Goal: Task Accomplishment & Management: Use online tool/utility

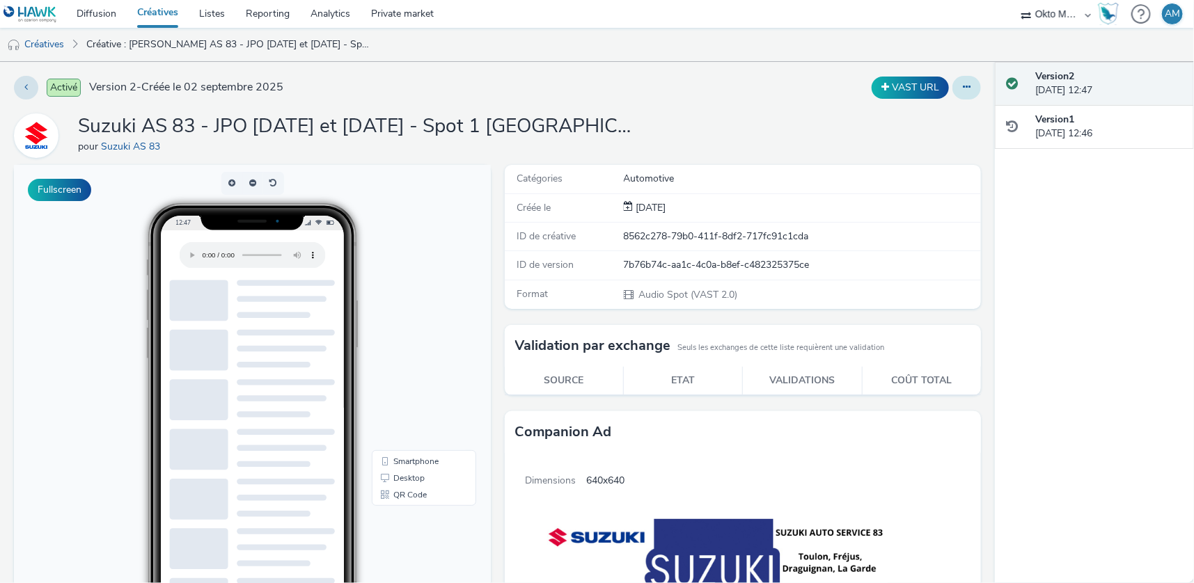
click at [963, 86] on icon at bounding box center [967, 87] width 8 height 10
click at [541, 128] on div "Suzuki AS 83 - JPO [DATE] et [DATE] - Spot 1 [GEOGRAPHIC_DATA] pour Suzuki AS 83" at bounding box center [497, 135] width 967 height 45
click at [962, 91] on button at bounding box center [966, 88] width 29 height 24
click at [911, 114] on link "Modifier" at bounding box center [929, 116] width 104 height 28
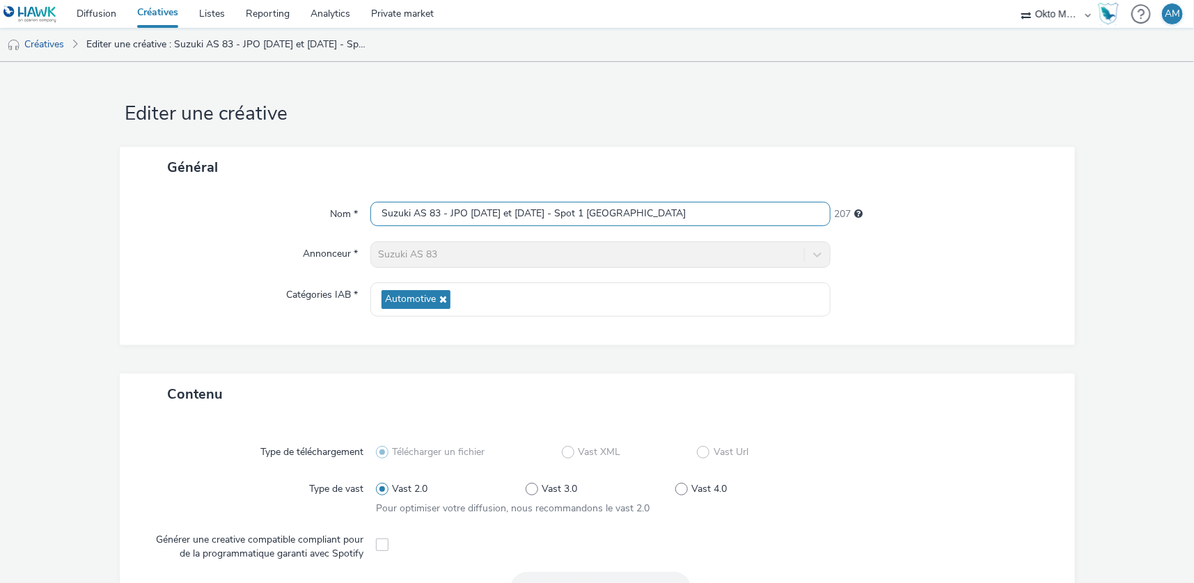
drag, startPoint x: 522, startPoint y: 214, endPoint x: 504, endPoint y: 213, distance: 18.2
click at [504, 213] on input "Suzuki AS 83 - JPO [DATE] et [DATE] - Spot 1 [GEOGRAPHIC_DATA]" at bounding box center [600, 214] width 460 height 24
click at [480, 212] on input "Suzuki AS 83 - JPO 14 et 15 - Spot 1 [GEOGRAPHIC_DATA]" at bounding box center [600, 214] width 460 height 24
click at [661, 211] on input "Suzuki AS 83 - JPO [DATE] et [DATE] - Spot 1 [GEOGRAPHIC_DATA]" at bounding box center [600, 214] width 460 height 24
click at [591, 214] on input "Suzuki AS 83 - JPO [DATE] et [DATE] - Spot 1 [GEOGRAPHIC_DATA]" at bounding box center [600, 214] width 460 height 24
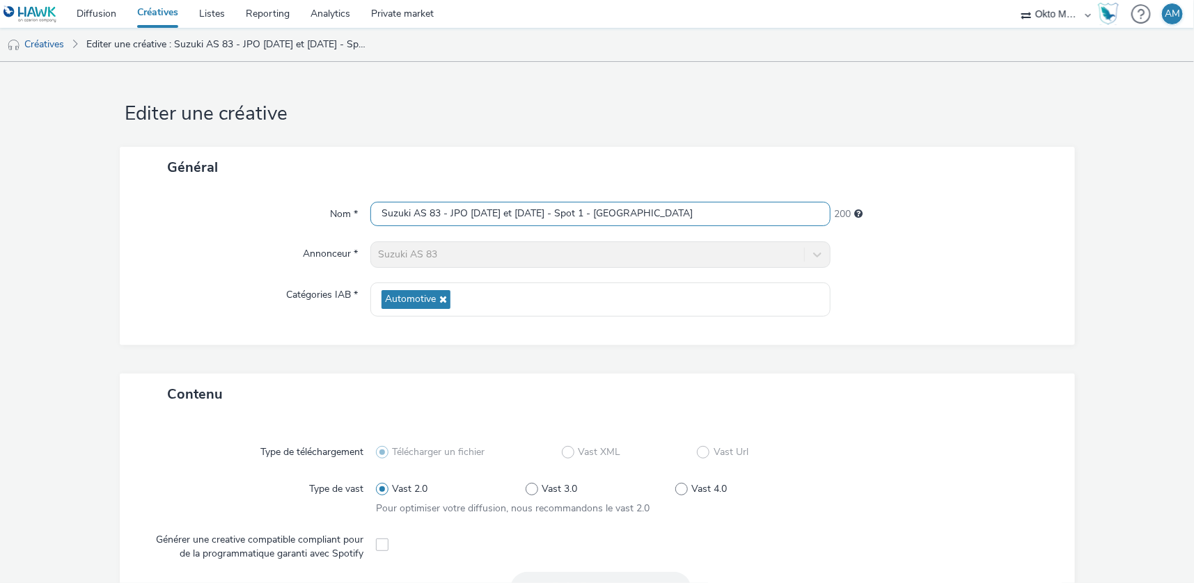
type input "Suzuki AS 83 - JPO [DATE] et [DATE] - Spot 1 - [GEOGRAPHIC_DATA]"
click at [1007, 379] on div "Contenu" at bounding box center [597, 394] width 955 height 41
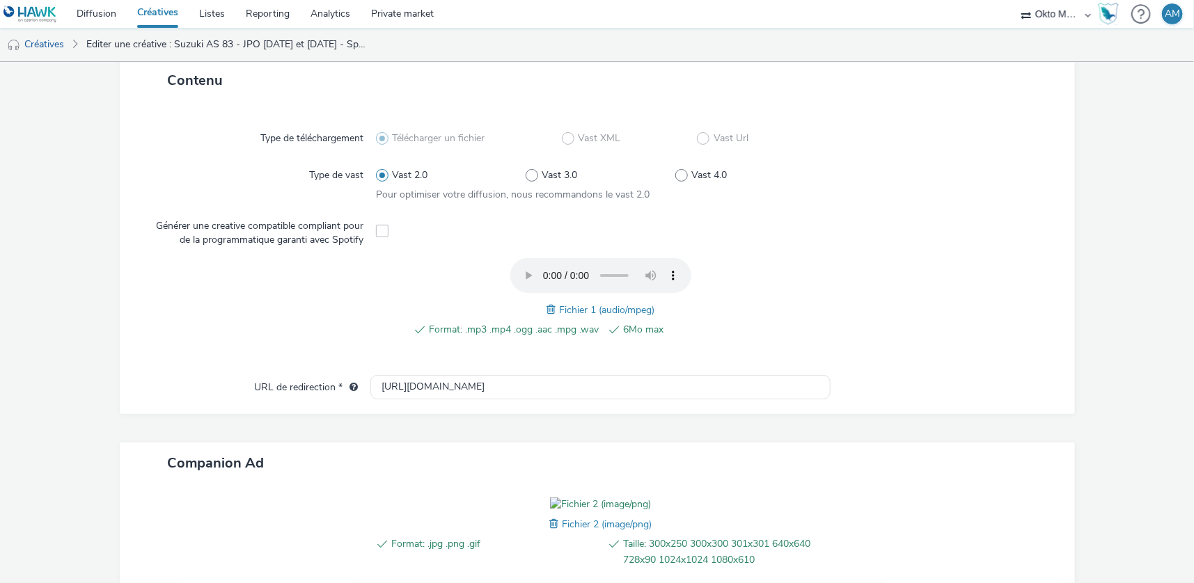
scroll to position [469, 0]
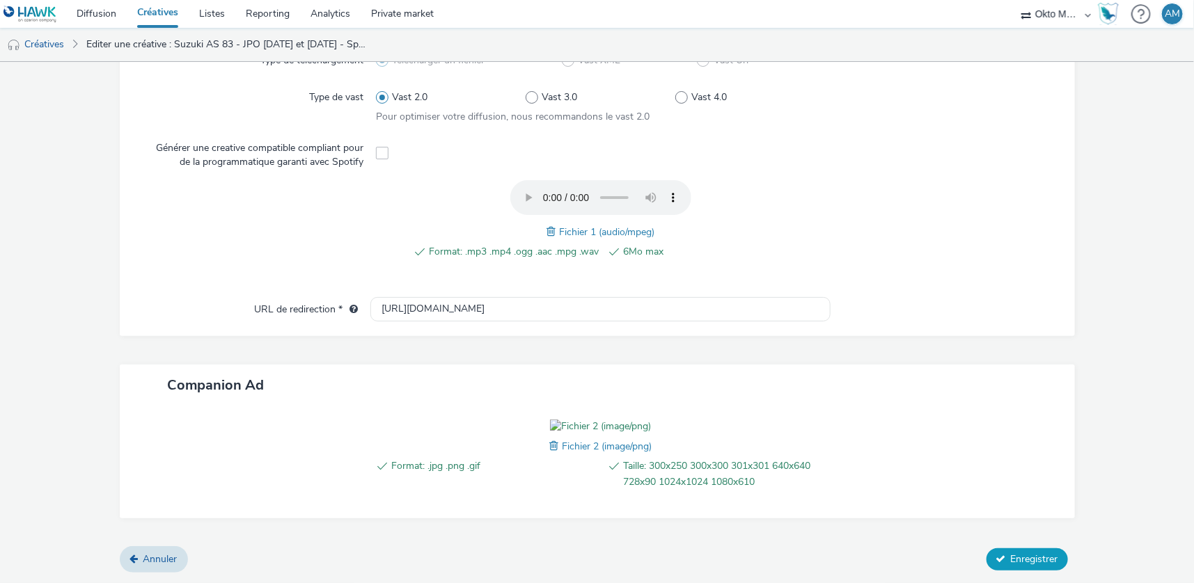
click at [1034, 553] on span "Enregistrer" at bounding box center [1034, 559] width 47 height 13
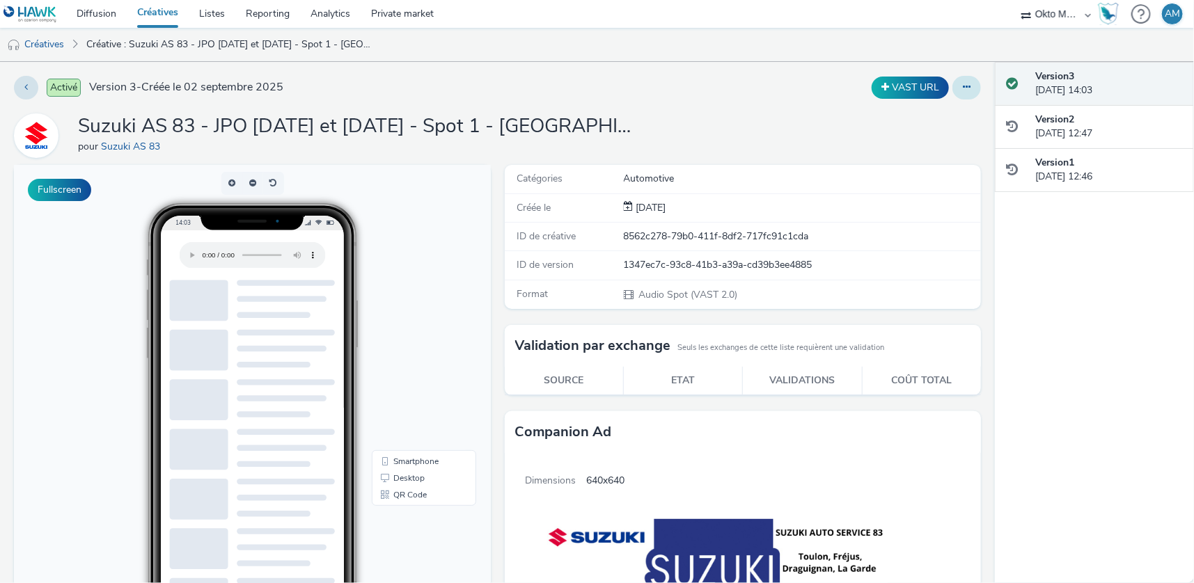
click at [963, 88] on icon at bounding box center [967, 87] width 8 height 10
click at [897, 143] on link "Dupliquer" at bounding box center [929, 143] width 104 height 28
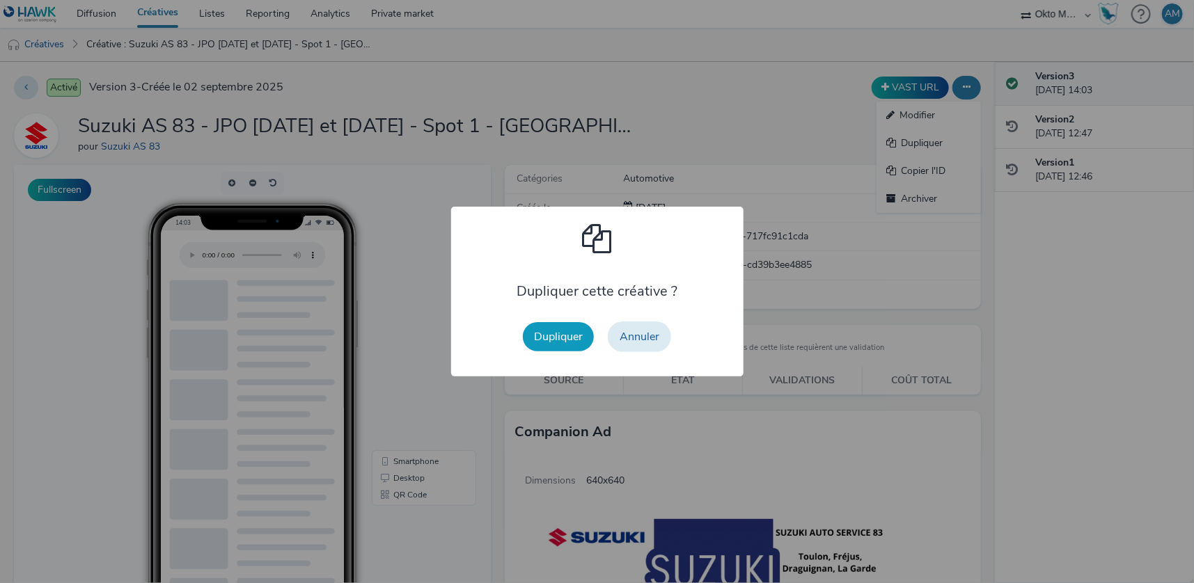
click at [552, 333] on button "Dupliquer" at bounding box center [558, 336] width 71 height 29
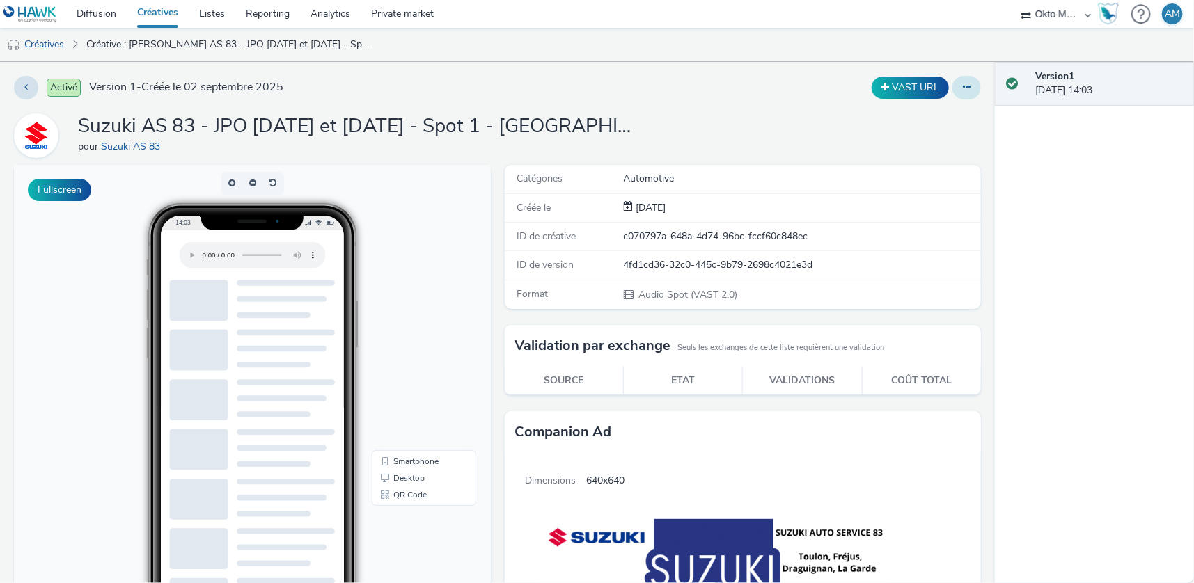
click at [963, 88] on icon at bounding box center [967, 87] width 8 height 10
click at [934, 115] on link "Modifier" at bounding box center [929, 116] width 104 height 28
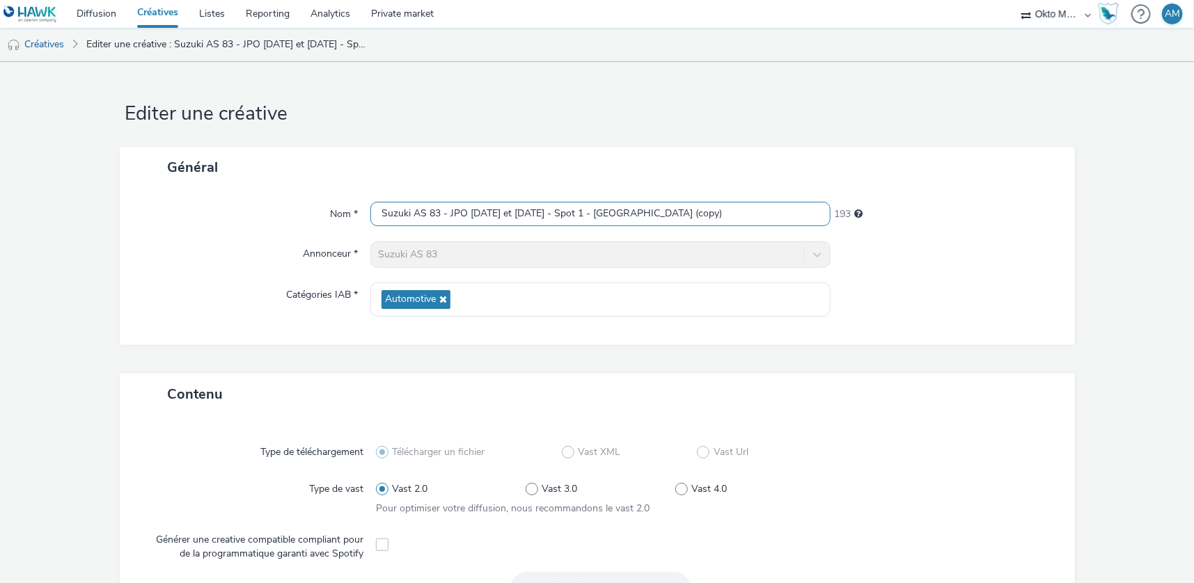
click at [677, 220] on input "Suzuki AS 83 - JPO [DATE] et [DATE] - Spot 1 - [GEOGRAPHIC_DATA] (copy)" at bounding box center [600, 214] width 460 height 24
click at [582, 215] on input "Suzuki AS 83 - JPO [DATE] et [DATE] - Spot 1 - [GEOGRAPHIC_DATA] (copy)" at bounding box center [600, 214] width 460 height 24
click at [581, 213] on input "Suzuki AS 83 - JPO [DATE] et [DATE] - [GEOGRAPHIC_DATA] - [GEOGRAPHIC_DATA] (co…" at bounding box center [600, 214] width 460 height 24
drag, startPoint x: 664, startPoint y: 213, endPoint x: 629, endPoint y: 214, distance: 34.1
click at [629, 214] on input "Suzuki AS 83 - JPO [DATE] et [DATE] - Spot 2 - [GEOGRAPHIC_DATA] (copy)" at bounding box center [600, 214] width 460 height 24
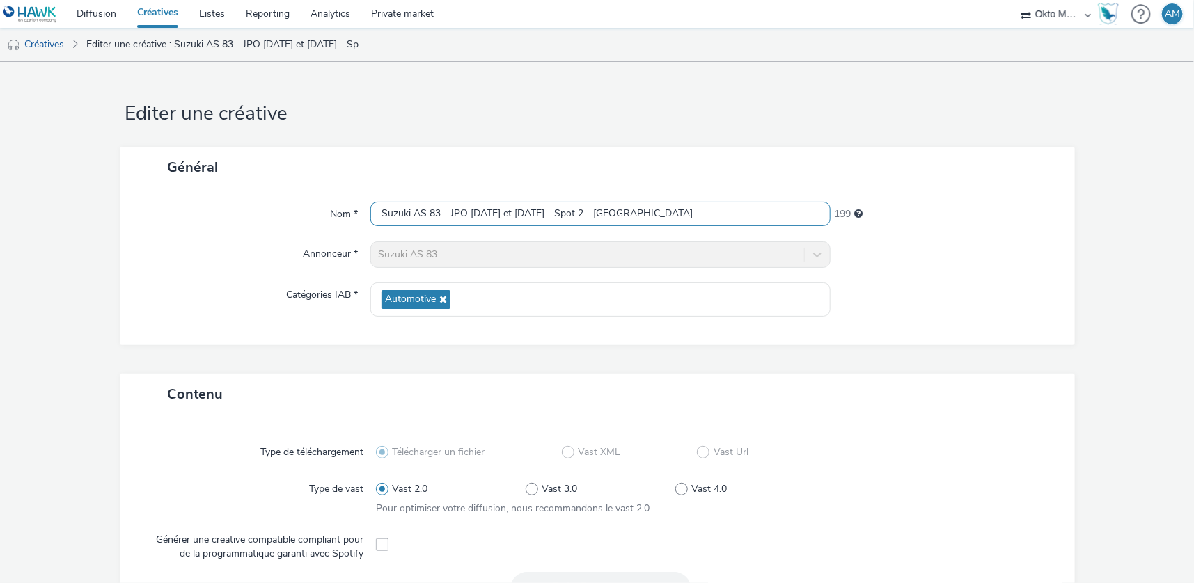
type input "Suzuki AS 83 - JPO [DATE] et [DATE] - Spot 2 - [GEOGRAPHIC_DATA]"
click at [1003, 276] on div "Nom * Suzuki AS 83 - JPO [DATE] et [DATE] - Spot 2 - [GEOGRAPHIC_DATA] 199 Anno…" at bounding box center [597, 266] width 955 height 157
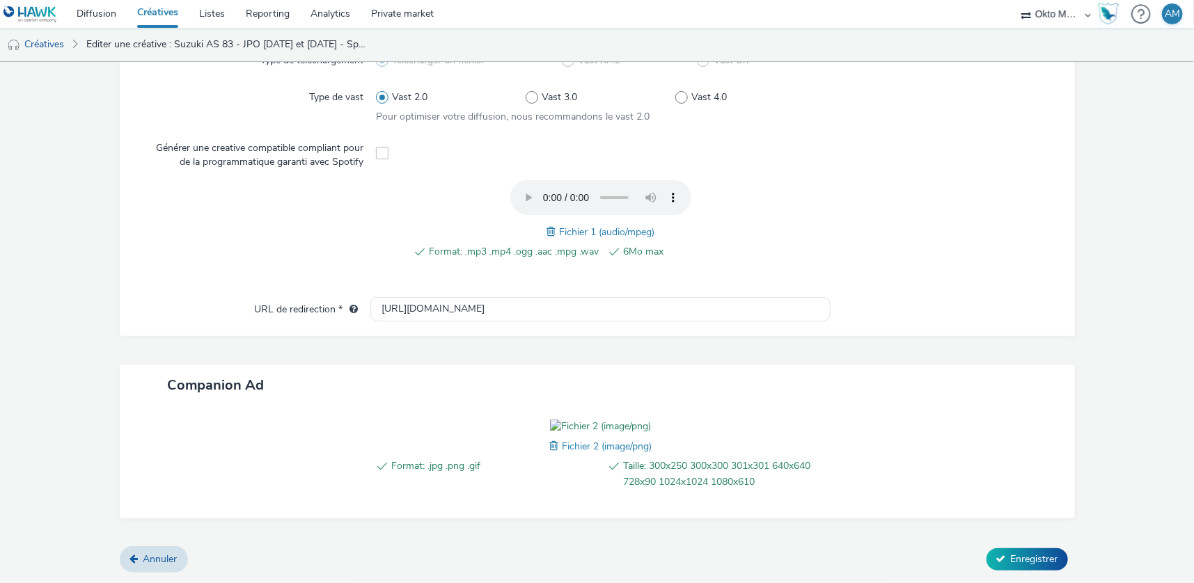
scroll to position [469, 0]
click at [540, 180] on div "Format: .mp3 .mp4 .ogg .aac .mpg .wav 6Mo max Fichier 1 (audio/mpeg)" at bounding box center [600, 227] width 449 height 94
click at [547, 224] on span at bounding box center [553, 231] width 13 height 15
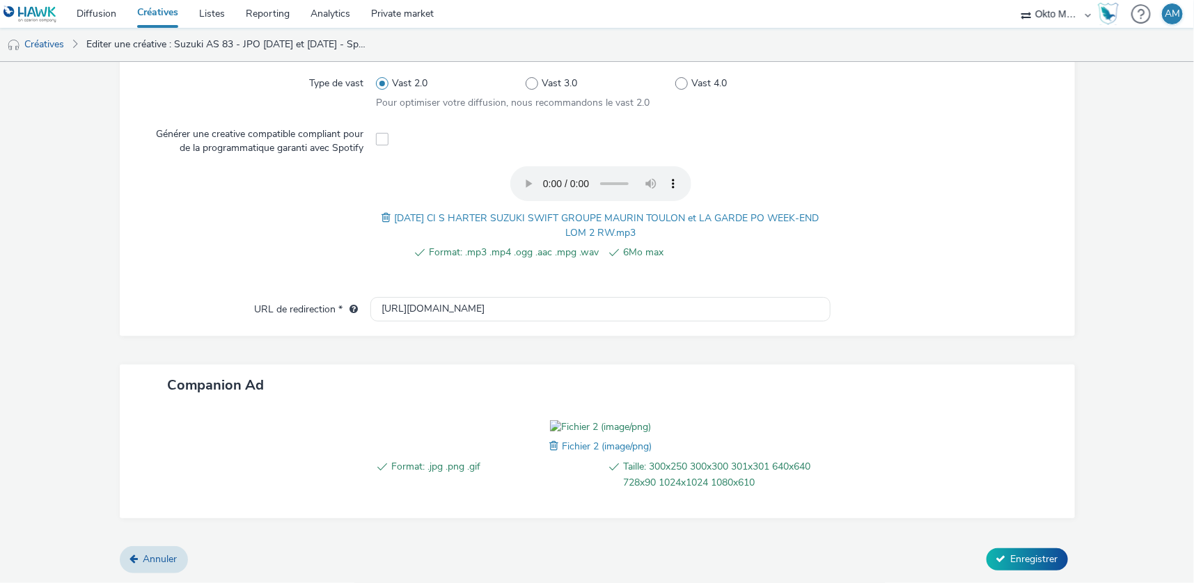
scroll to position [484, 0]
click at [1037, 559] on span "Enregistrer" at bounding box center [1034, 559] width 47 height 13
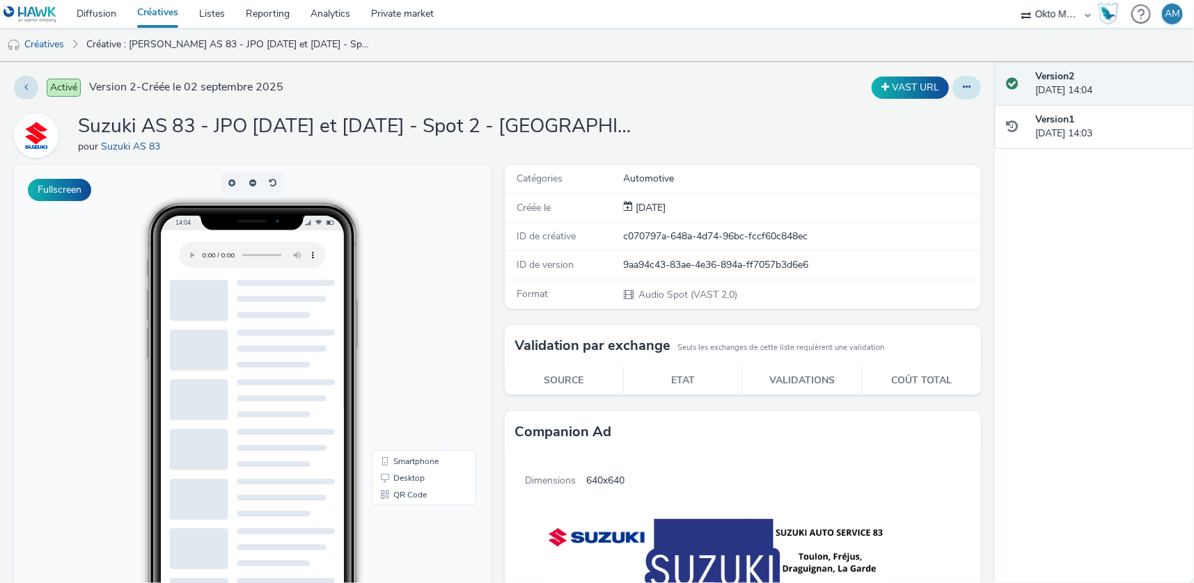
click at [963, 91] on icon at bounding box center [967, 87] width 8 height 10
click at [909, 119] on link "Modifier" at bounding box center [929, 116] width 104 height 28
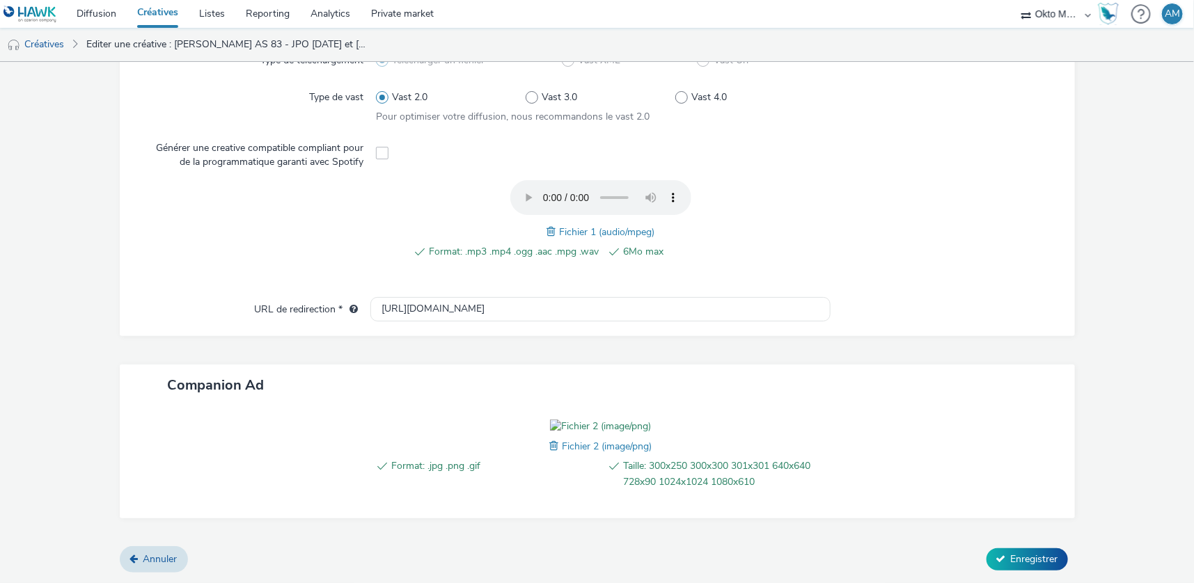
scroll to position [469, 0]
click at [1030, 564] on span "Enregistrer" at bounding box center [1034, 559] width 47 height 13
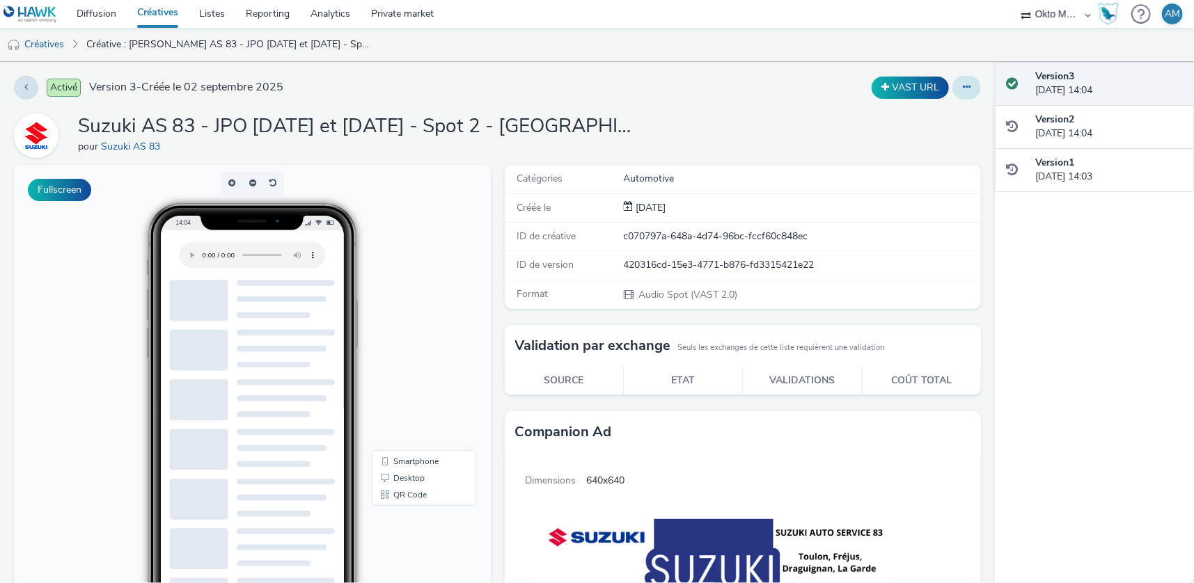
click at [953, 88] on button at bounding box center [966, 88] width 29 height 24
click at [931, 144] on link "Dupliquer" at bounding box center [929, 143] width 104 height 28
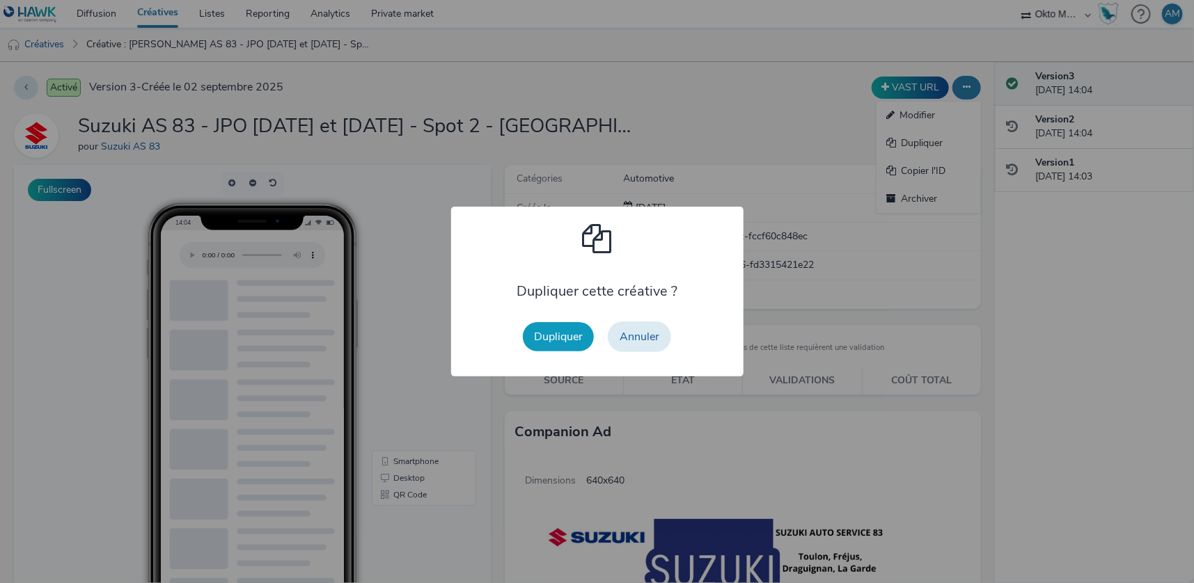
click at [546, 338] on button "Dupliquer" at bounding box center [558, 336] width 71 height 29
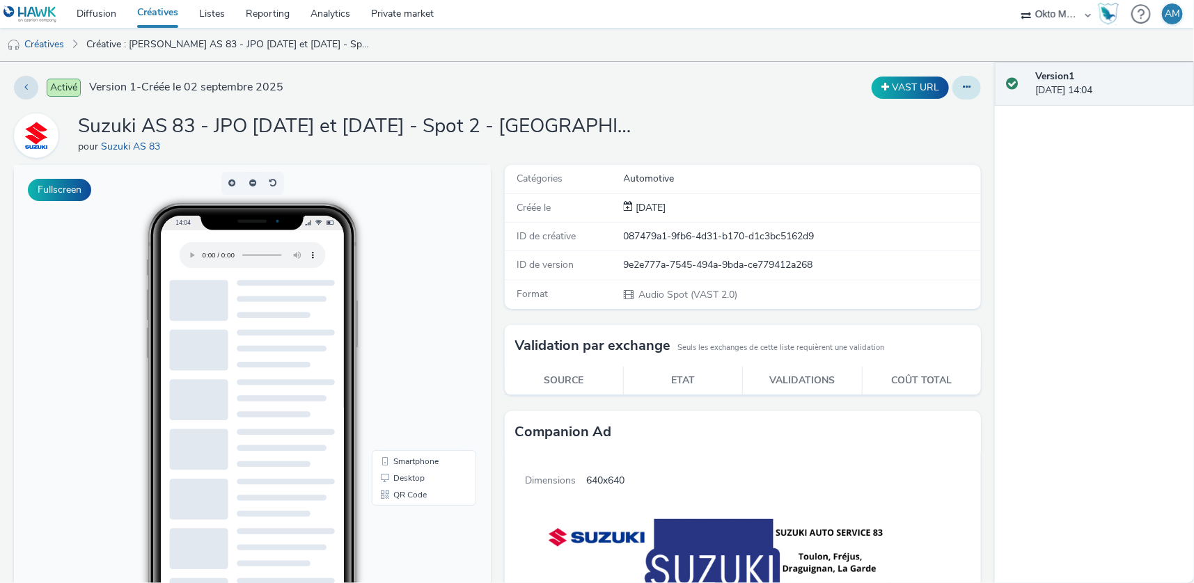
click at [963, 91] on icon at bounding box center [967, 87] width 8 height 10
click at [942, 113] on link "Modifier" at bounding box center [929, 116] width 104 height 28
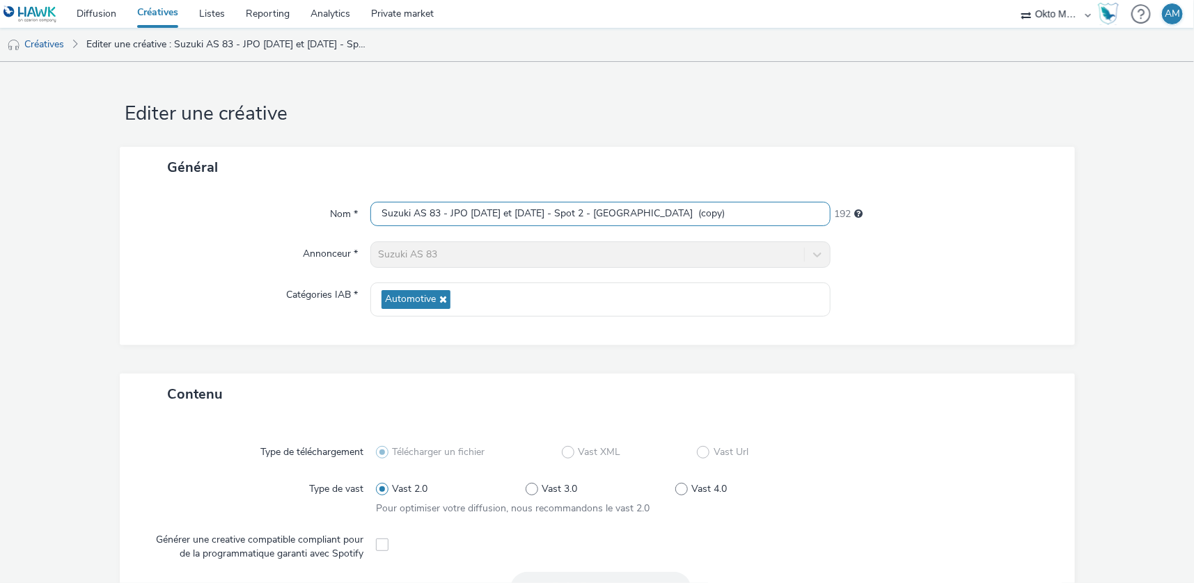
click at [667, 219] on input "Suzuki AS 83 - JPO [DATE] et [DATE] - Spot 2 - [GEOGRAPHIC_DATA] (copy)" at bounding box center [600, 214] width 460 height 24
click at [588, 214] on input "Suzuki AS 83 - JPO [DATE] et [DATE] - Spot 2 - [GEOGRAPHIC_DATA] (copy)" at bounding box center [600, 214] width 460 height 24
drag, startPoint x: 674, startPoint y: 217, endPoint x: 630, endPoint y: 217, distance: 43.9
click at [630, 217] on input "Suzuki AS 83 - JPO [DATE] et [DATE] - Spot 3 - [GEOGRAPHIC_DATA] (copy)" at bounding box center [600, 214] width 460 height 24
type input "Suzuki AS 83 - JPO [DATE] et [DATE] - Spot 3 - [GEOGRAPHIC_DATA]"
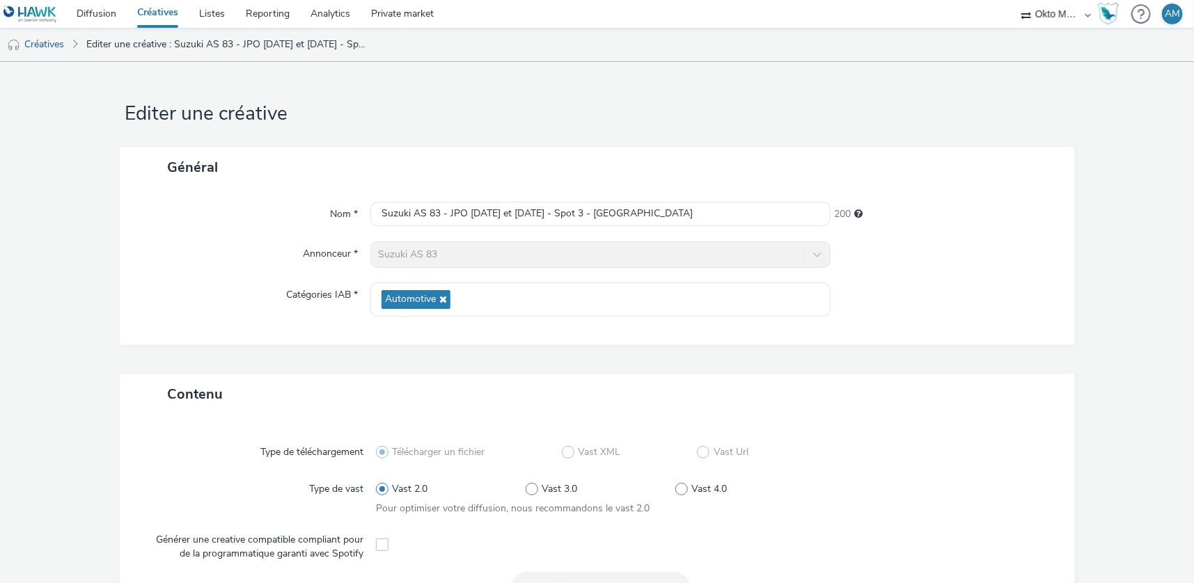
click at [957, 320] on div "Nom * Suzuki AS 83 - JPO [DATE] et [DATE] - Spot 3 - [GEOGRAPHIC_DATA] 200 Anno…" at bounding box center [597, 266] width 955 height 157
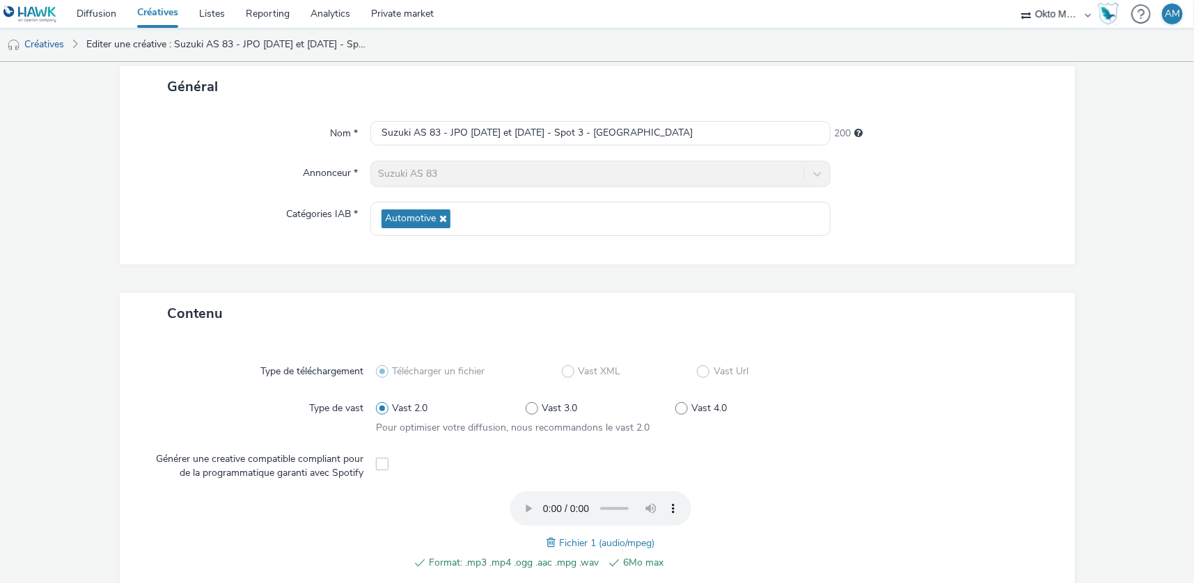
scroll to position [469, 0]
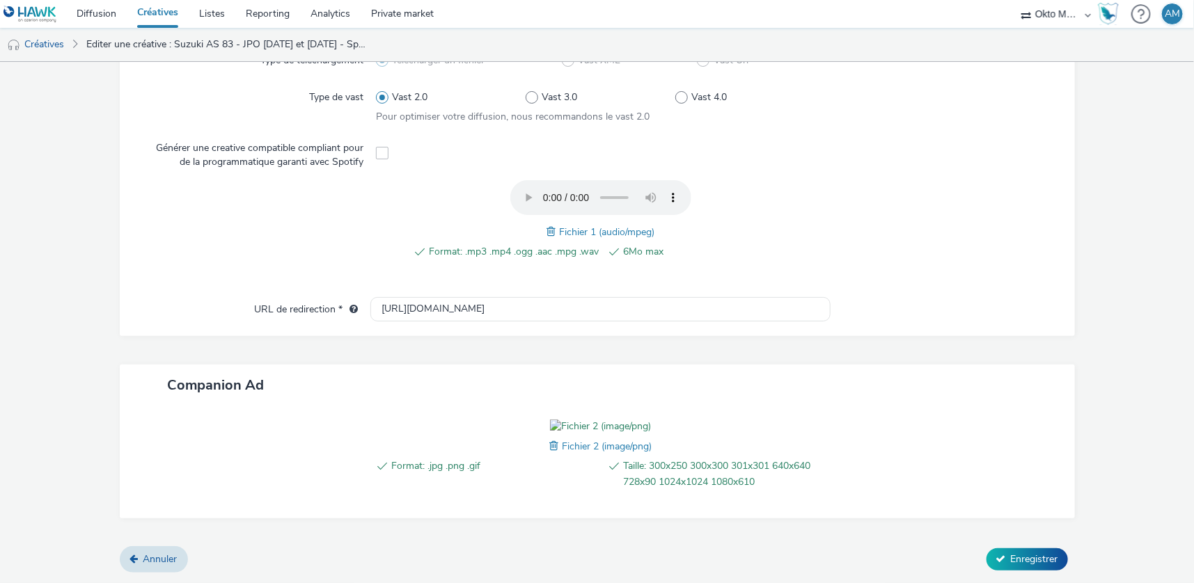
drag, startPoint x: 580, startPoint y: 152, endPoint x: 552, endPoint y: 152, distance: 27.9
click at [578, 226] on span "Fichier 1 (audio/mpeg)" at bounding box center [606, 232] width 95 height 13
click at [552, 224] on span at bounding box center [553, 231] width 13 height 15
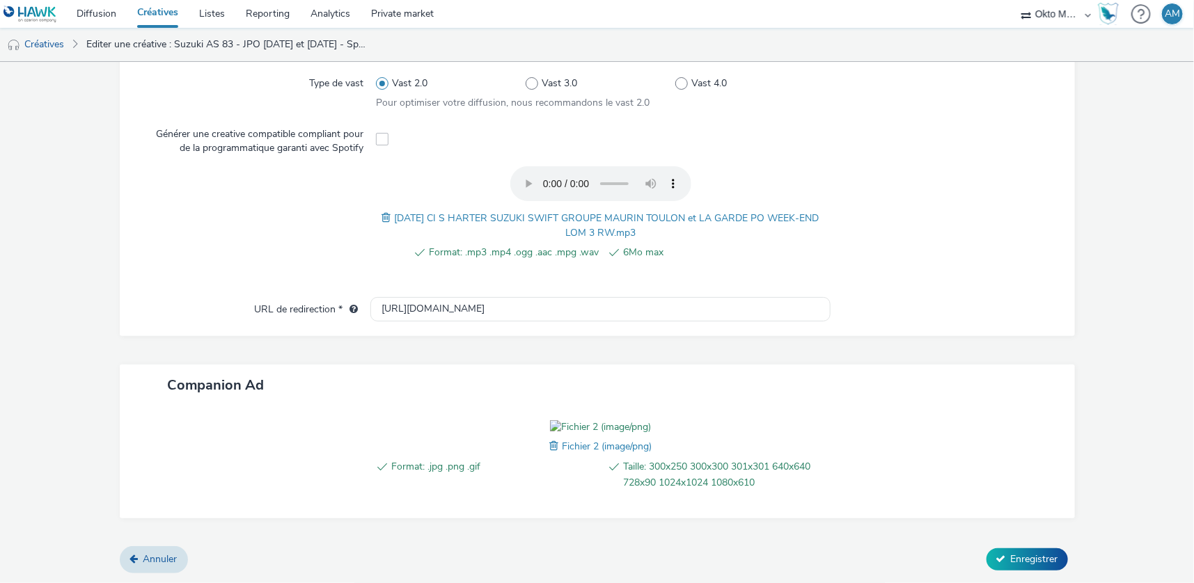
scroll to position [484, 0]
click at [1020, 558] on span "Enregistrer" at bounding box center [1034, 559] width 47 height 13
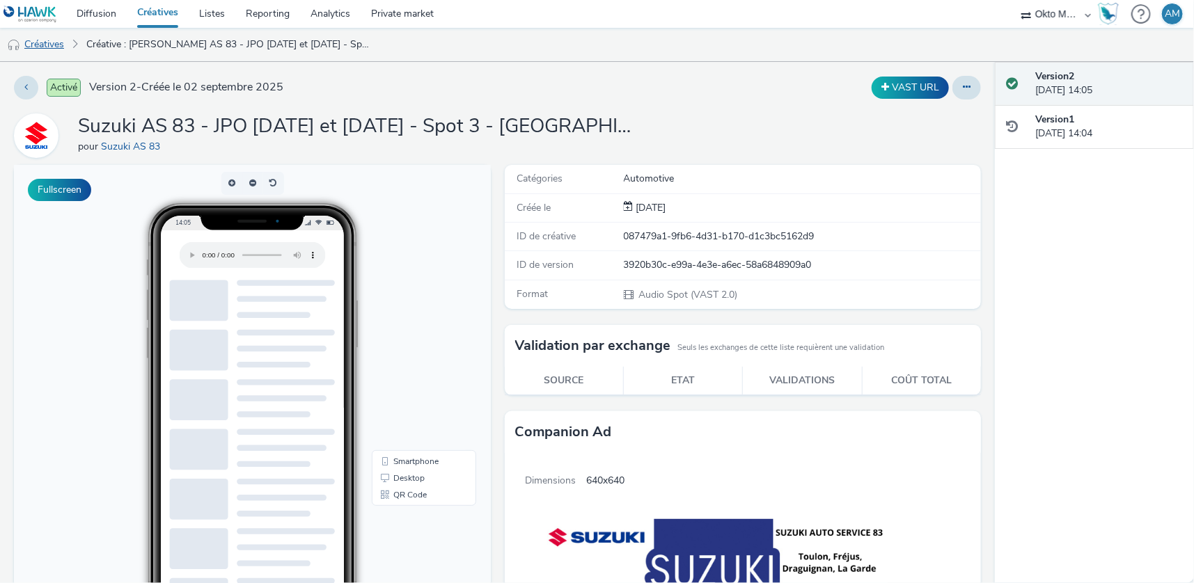
click at [60, 44] on link "Créatives" at bounding box center [35, 44] width 71 height 33
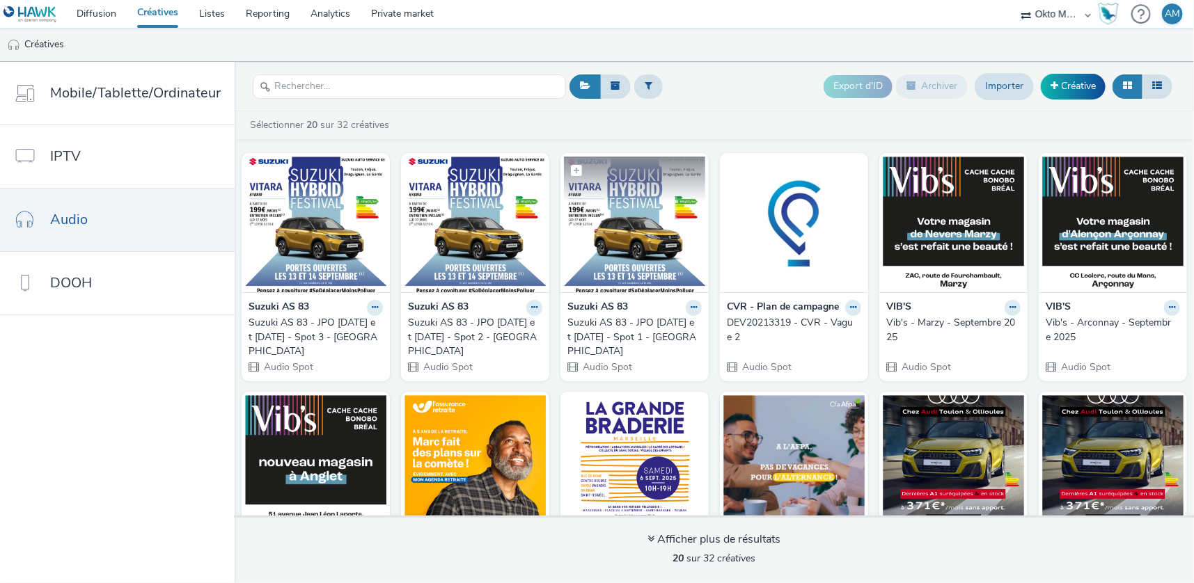
click at [661, 187] on figcaption at bounding box center [634, 179] width 141 height 45
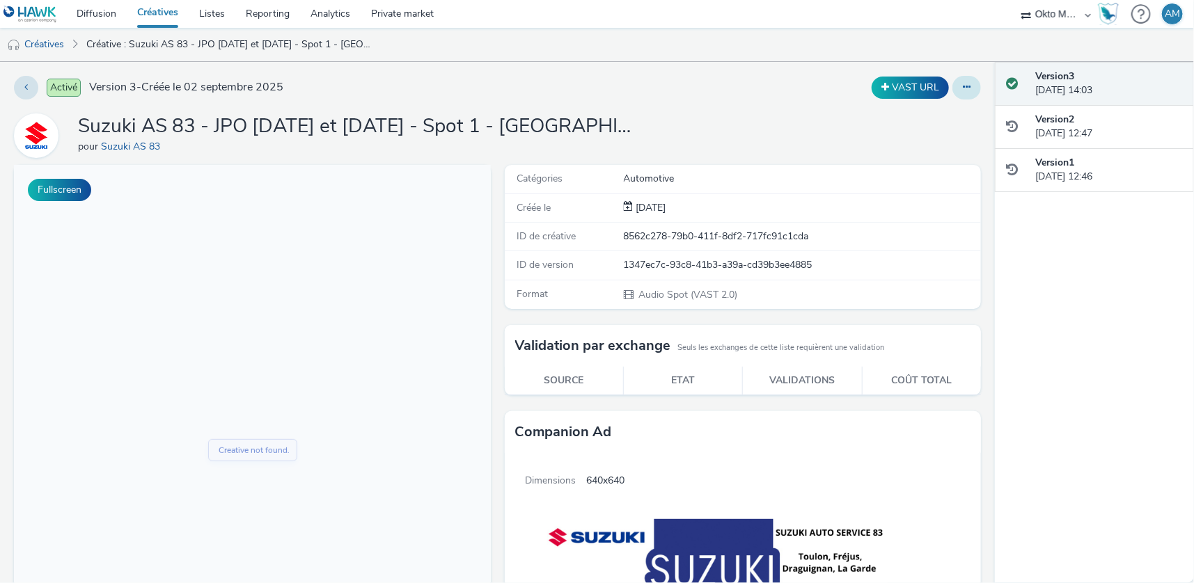
click at [962, 87] on button at bounding box center [966, 88] width 29 height 24
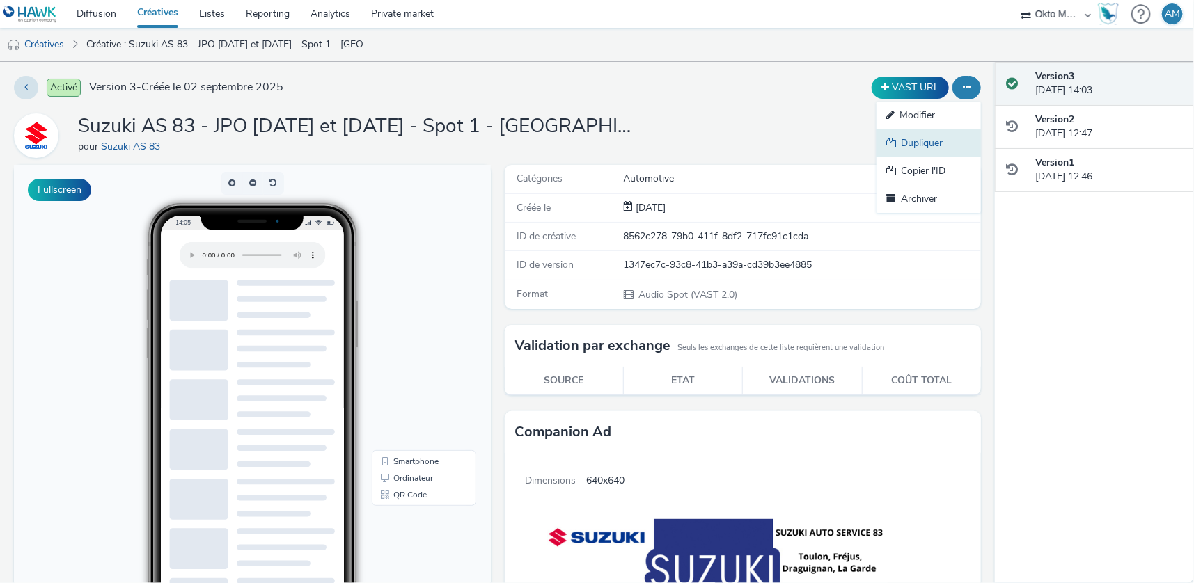
click at [924, 138] on link "Dupliquer" at bounding box center [929, 143] width 104 height 28
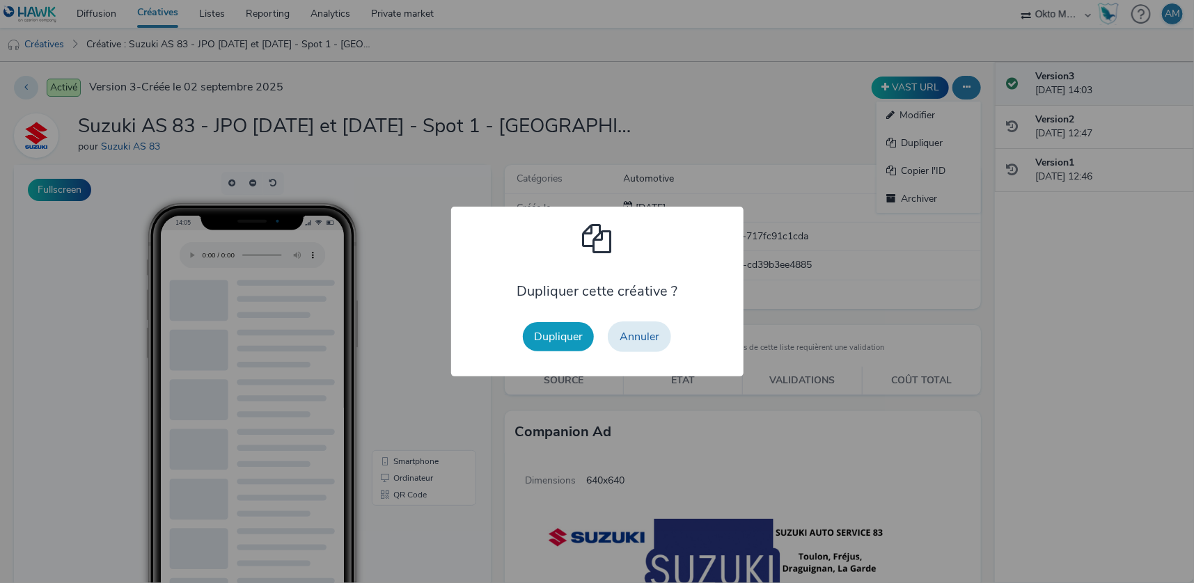
click at [563, 343] on button "Dupliquer" at bounding box center [558, 336] width 71 height 29
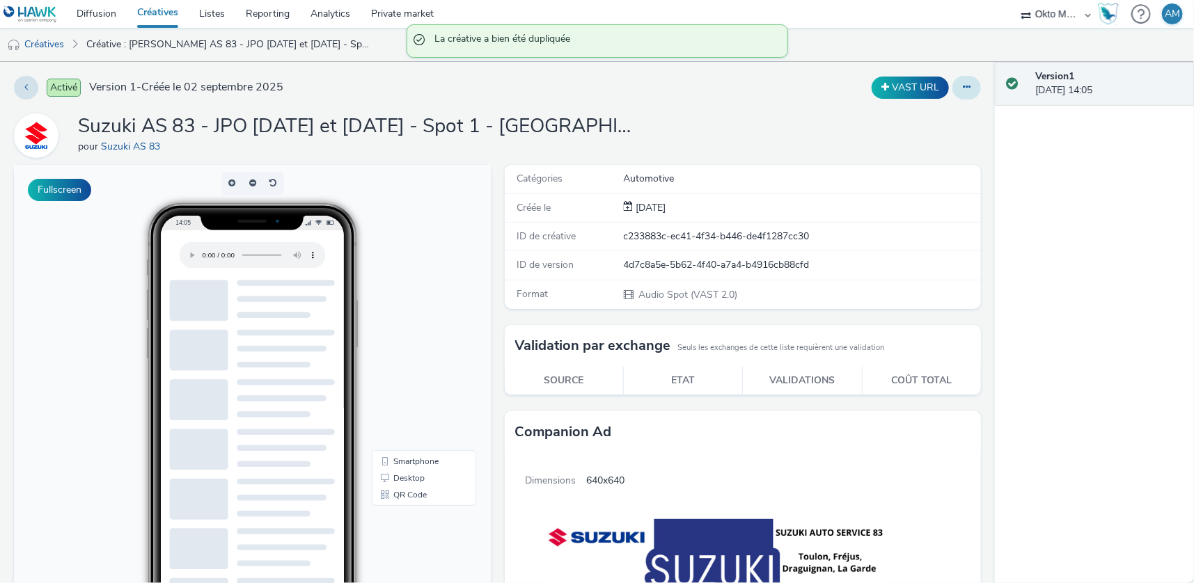
click at [967, 85] on button at bounding box center [966, 88] width 29 height 24
click at [923, 117] on link "Modifier" at bounding box center [929, 116] width 104 height 28
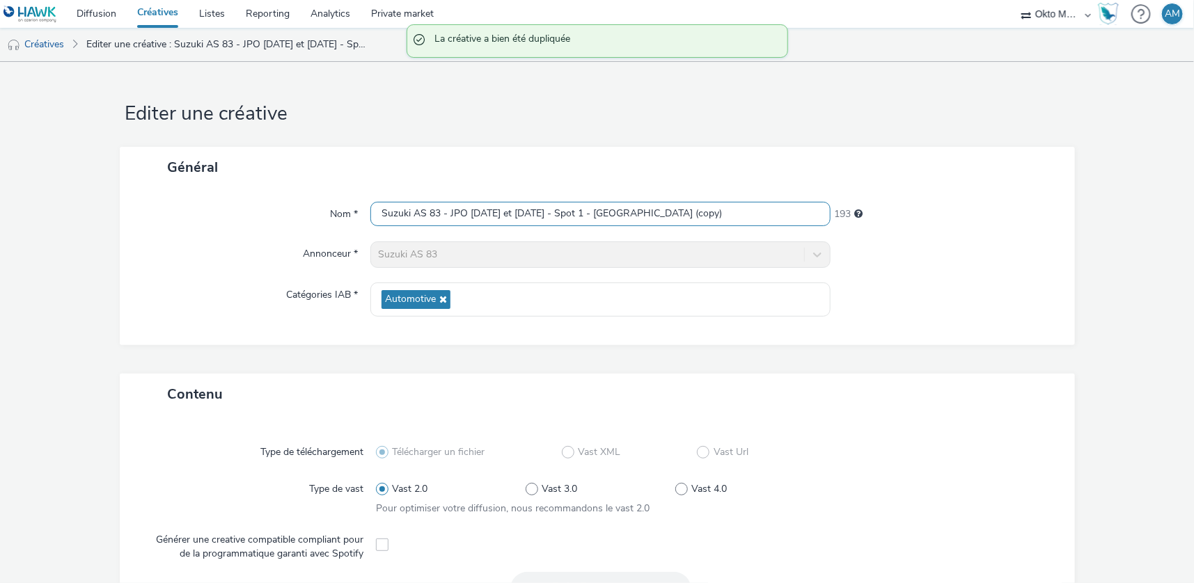
click at [676, 212] on input "Suzuki AS 83 - JPO [DATE] et [DATE] - Spot 1 - [GEOGRAPHIC_DATA] (copy)" at bounding box center [600, 214] width 460 height 24
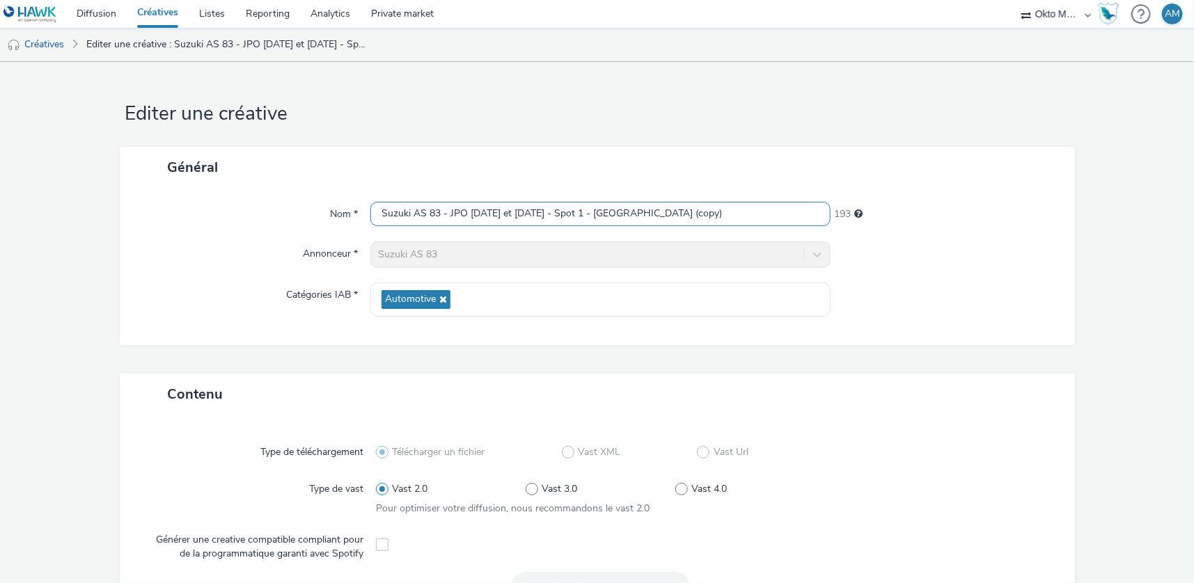
drag, startPoint x: 675, startPoint y: 212, endPoint x: 599, endPoint y: 212, distance: 76.6
click at [599, 212] on input "Suzuki AS 83 - JPO [DATE] et [DATE] - Spot 1 - [GEOGRAPHIC_DATA] (copy)" at bounding box center [600, 214] width 460 height 24
type input "Suzuki AS 83 - JPO [DATE] et [DATE] - Spot 1 - [GEOGRAPHIC_DATA]"
click at [1093, 256] on form "Editer une créative Général Nom * Suzuki AS 83 - JPO [DATE] et [DATE] - Spot 1 …" at bounding box center [597, 518] width 1194 height 913
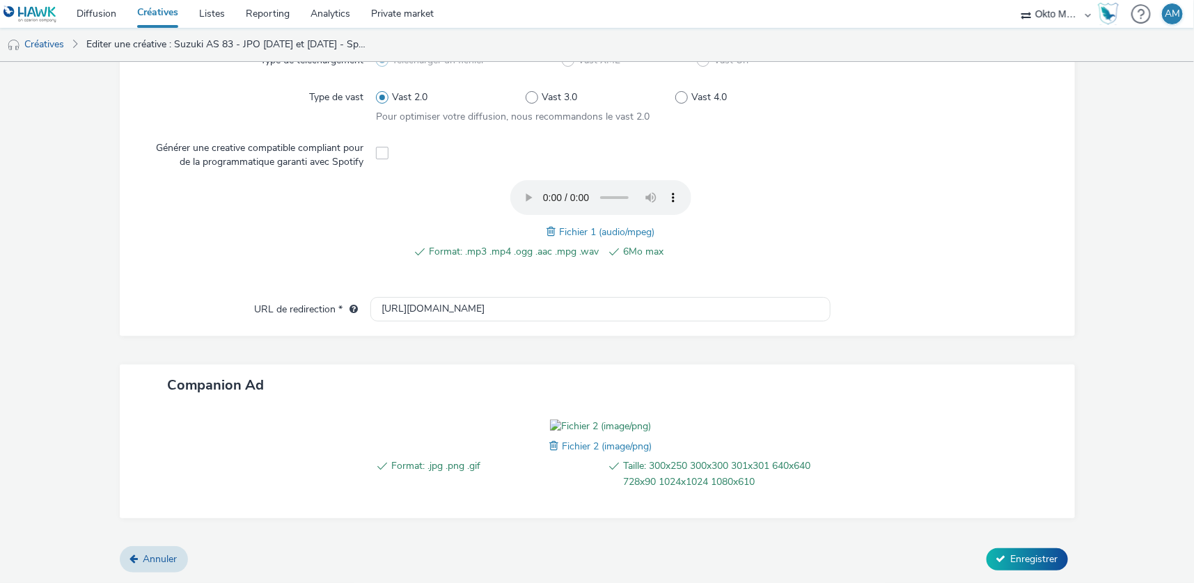
scroll to position [469, 0]
click at [815, 180] on div "Format: .mp3 .mp4 .ogg .aac .mpg .wav 6Mo max Fichier 1 (audio/mpeg)" at bounding box center [600, 227] width 449 height 94
click at [547, 224] on span at bounding box center [553, 231] width 13 height 15
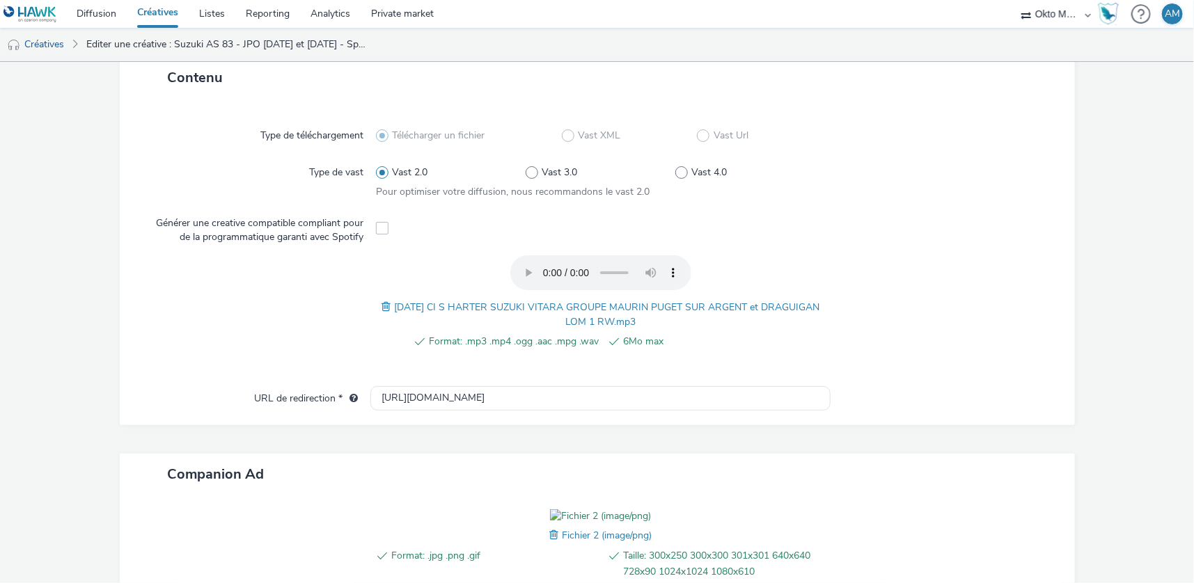
scroll to position [484, 0]
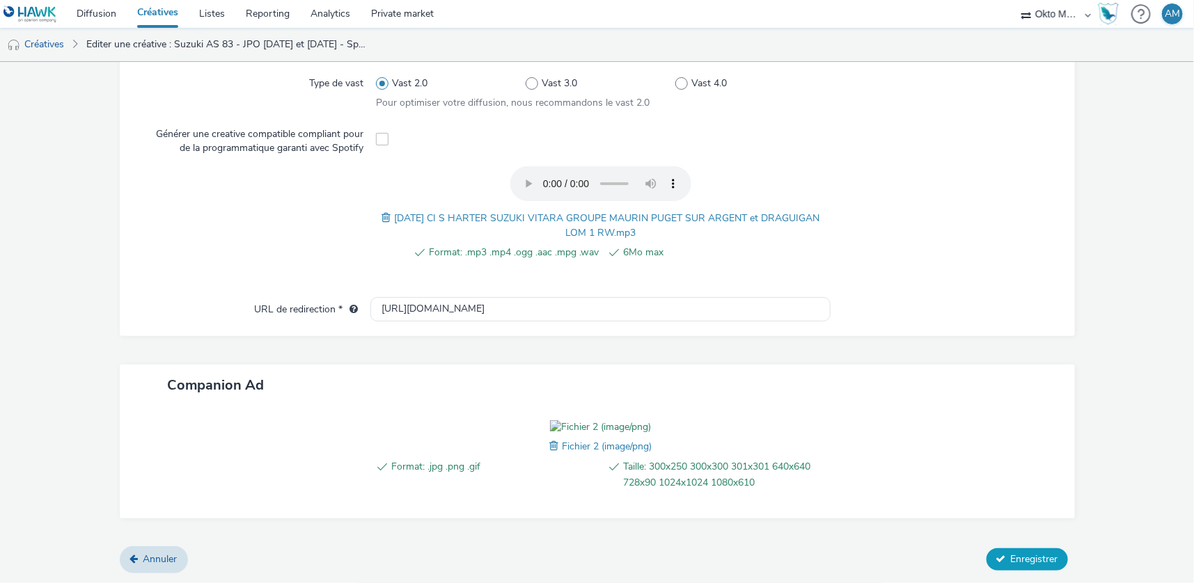
click at [1019, 560] on span "Enregistrer" at bounding box center [1034, 559] width 47 height 13
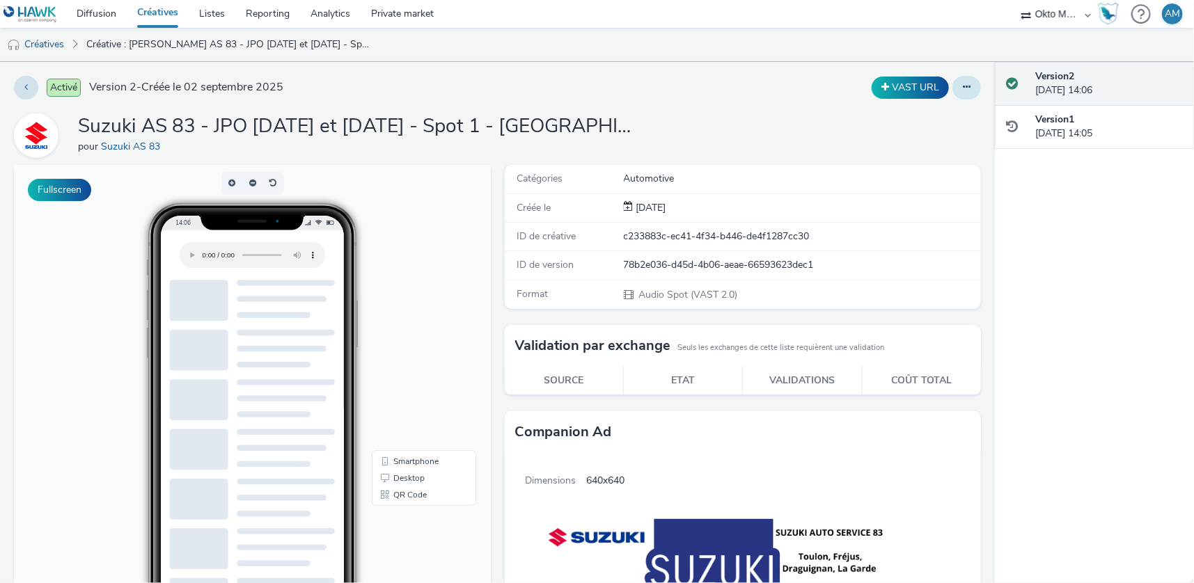
click at [963, 84] on icon at bounding box center [967, 87] width 8 height 10
click at [902, 147] on link "Dupliquer" at bounding box center [929, 143] width 104 height 28
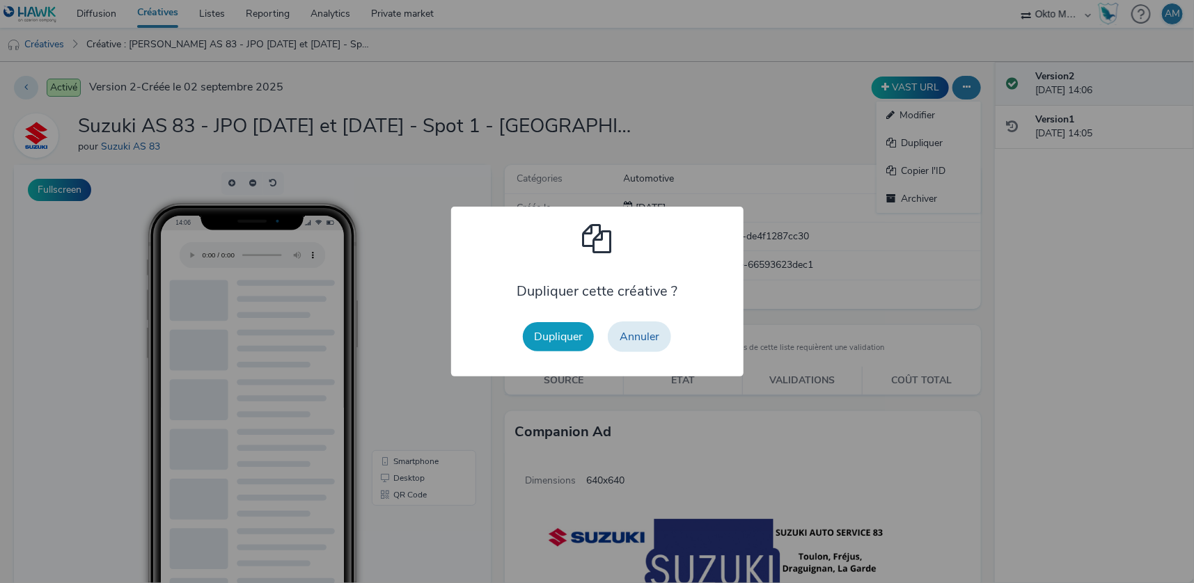
click at [554, 333] on button "Dupliquer" at bounding box center [558, 336] width 71 height 29
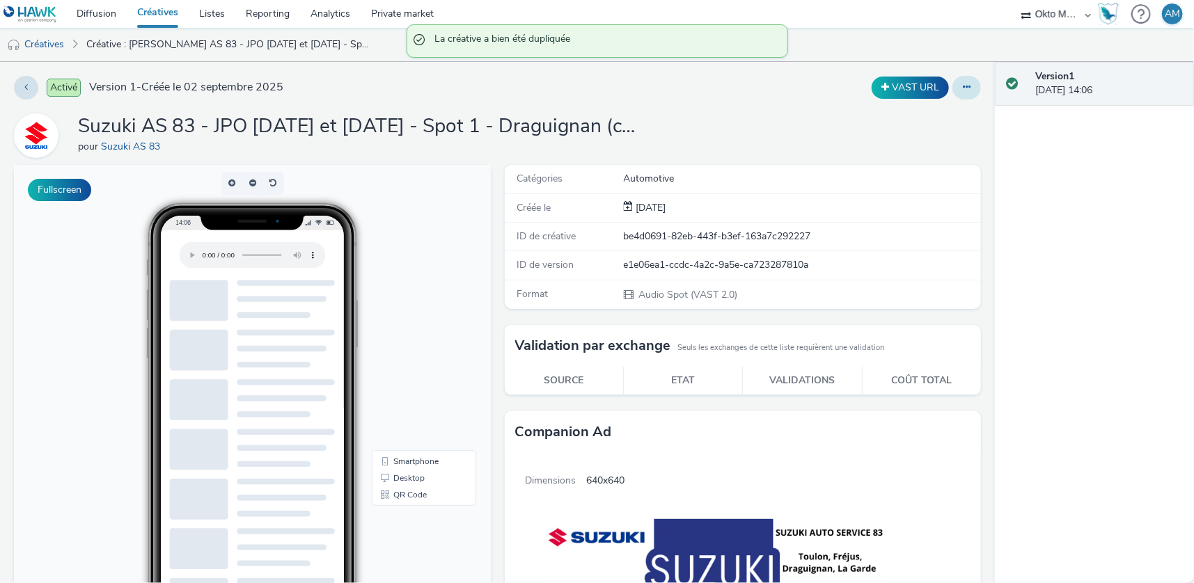
click at [968, 91] on button at bounding box center [966, 88] width 29 height 24
click at [948, 111] on link "Modifier" at bounding box center [929, 116] width 104 height 28
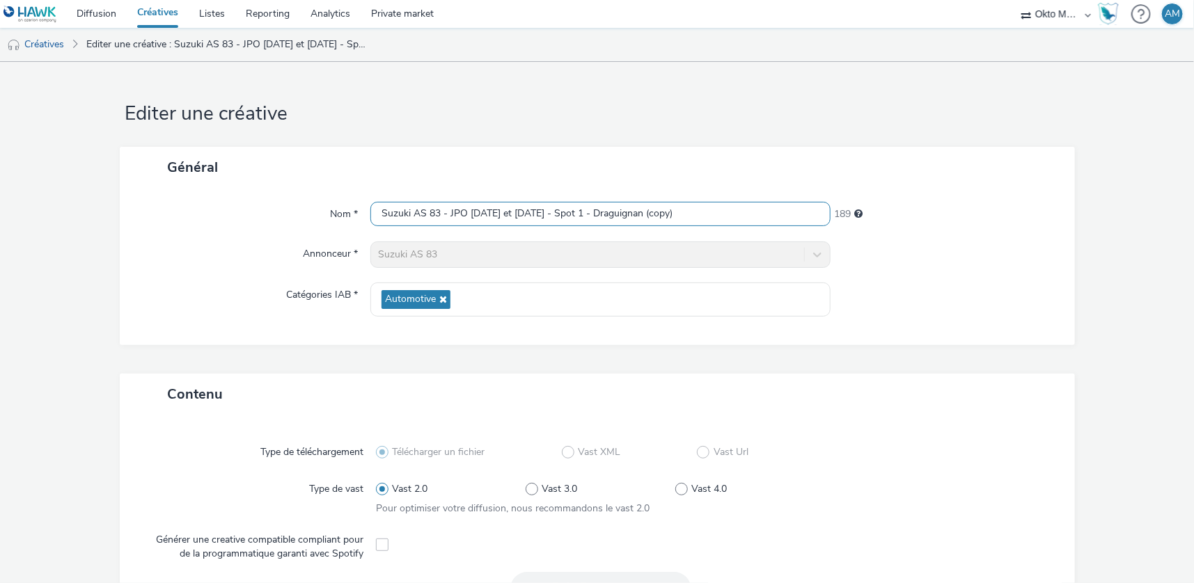
click at [586, 212] on input "Suzuki AS 83 - JPO [DATE] et [DATE] - Spot 1 - Draguignan (copy)" at bounding box center [600, 214] width 460 height 24
drag, startPoint x: 686, startPoint y: 215, endPoint x: 652, endPoint y: 212, distance: 34.9
click at [652, 212] on input "Suzuki AS 83 - JPO [DATE] et [DATE] - Spot 2 - Draguignan (copy)" at bounding box center [600, 214] width 460 height 24
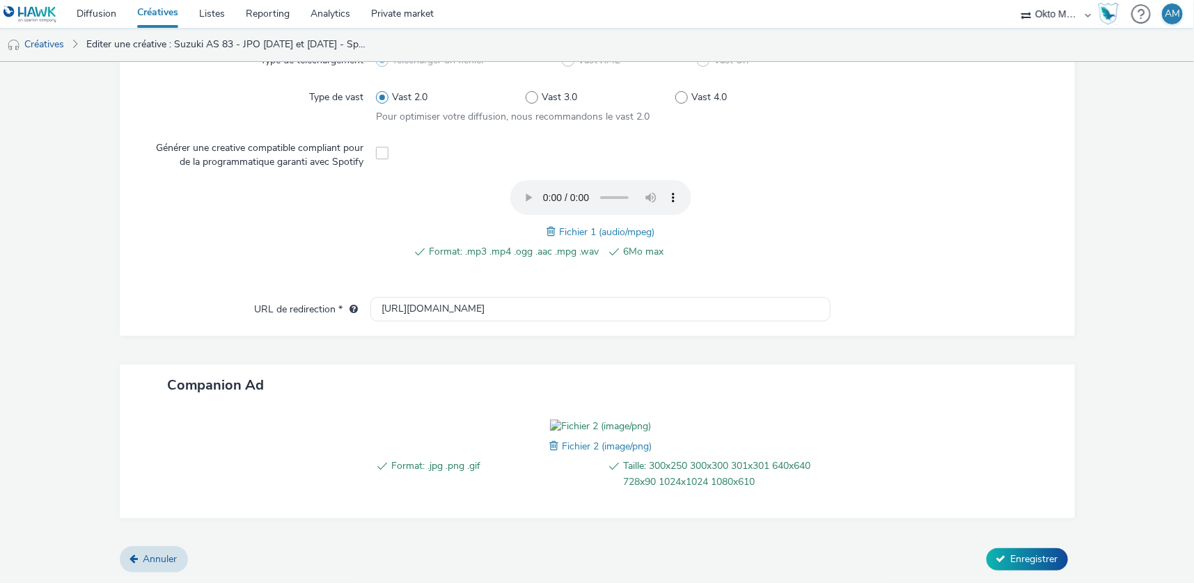
scroll to position [469, 0]
type input "Suzuki AS 83 - JPO [DATE] et [DATE] - Spot 2 - [GEOGRAPHIC_DATA]"
click at [547, 224] on span at bounding box center [553, 231] width 13 height 15
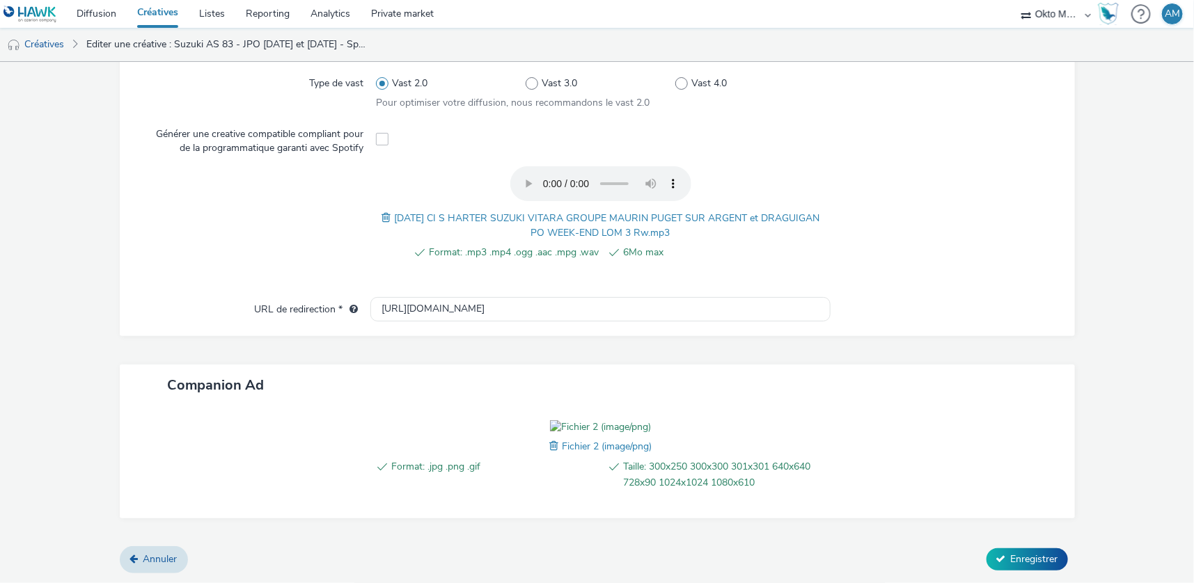
scroll to position [484, 0]
click at [1021, 563] on span "Enregistrer" at bounding box center [1034, 559] width 47 height 13
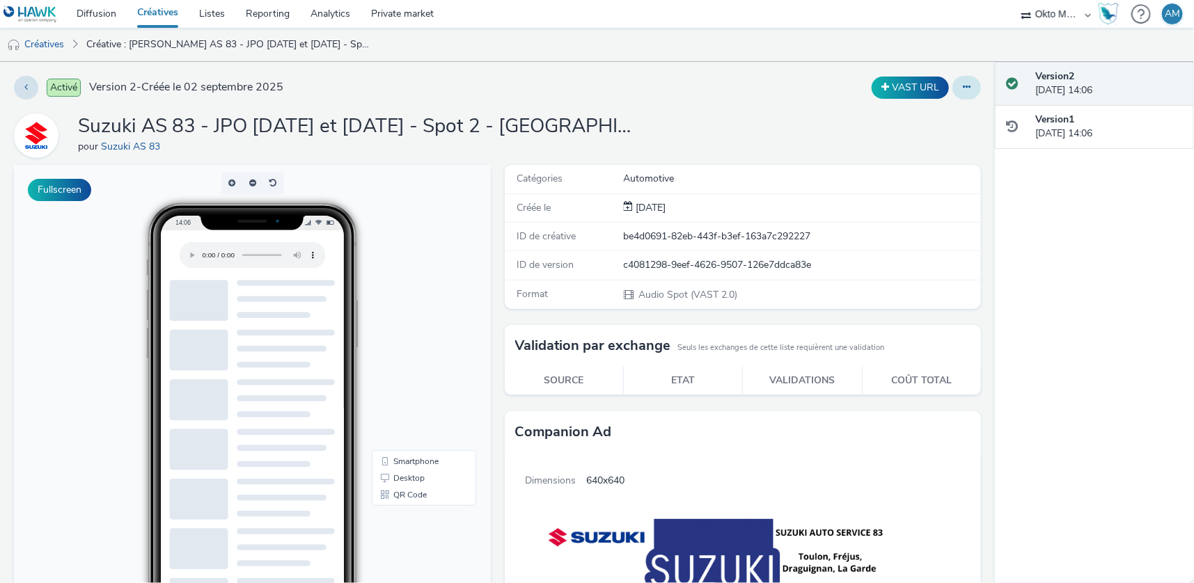
click at [961, 85] on button at bounding box center [966, 88] width 29 height 24
click at [909, 143] on link "Dupliquer" at bounding box center [929, 143] width 104 height 28
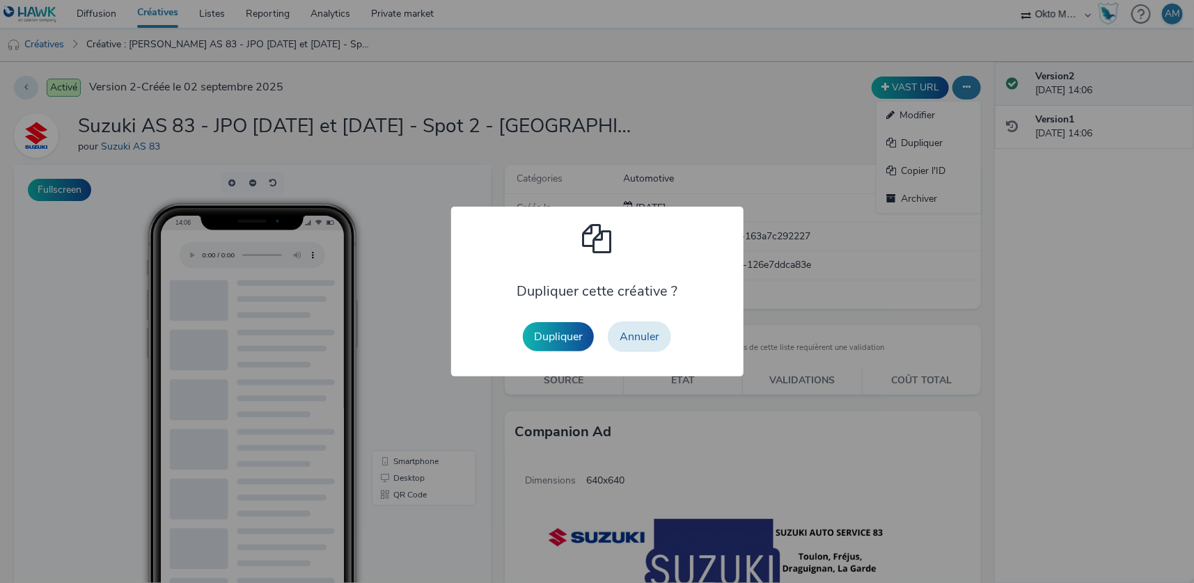
click at [549, 342] on button "Dupliquer" at bounding box center [558, 336] width 71 height 29
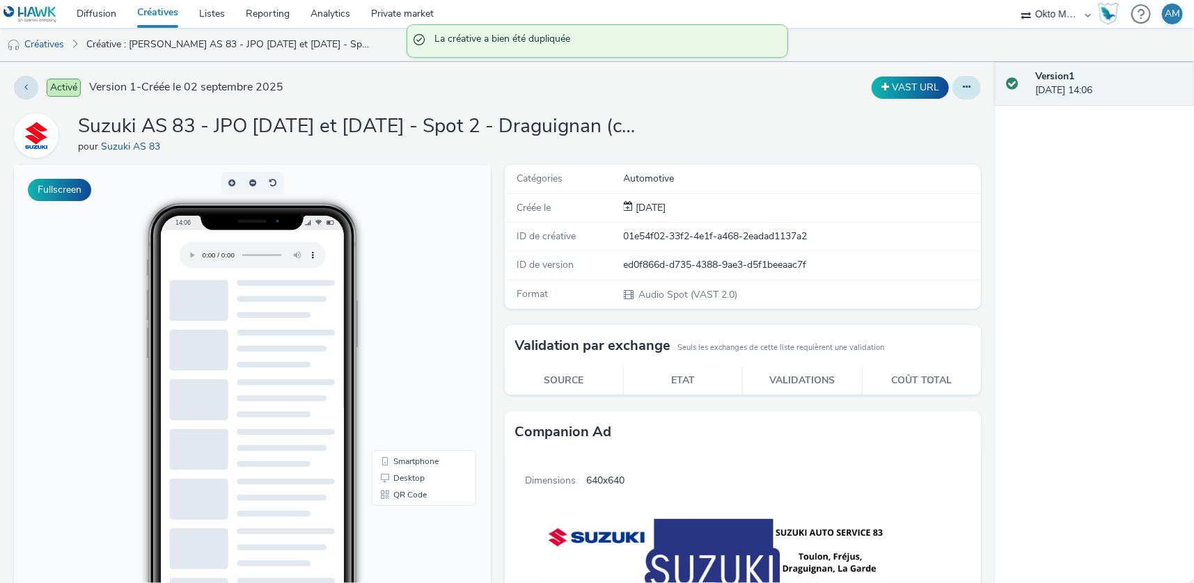
click at [963, 91] on icon at bounding box center [967, 87] width 8 height 10
click at [913, 116] on link "Modifier" at bounding box center [929, 116] width 104 height 28
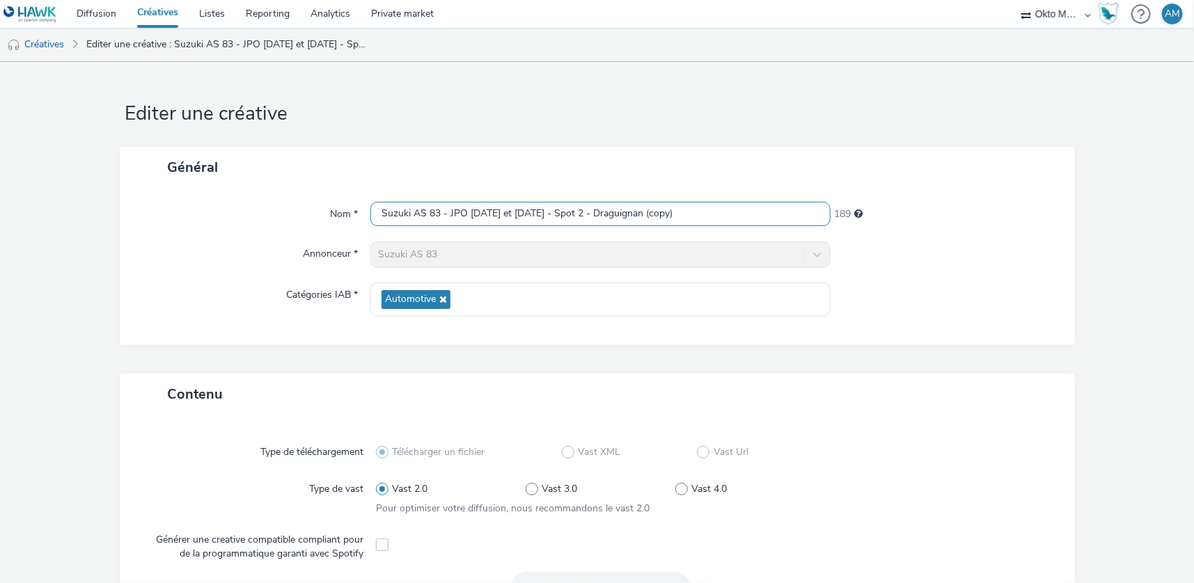
click at [590, 215] on input "Suzuki AS 83 - JPO [DATE] et [DATE] - Spot 2 - Draguignan (copy)" at bounding box center [600, 214] width 460 height 24
drag, startPoint x: 691, startPoint y: 211, endPoint x: 652, endPoint y: 215, distance: 39.2
click at [652, 215] on input "Suzuki AS 83 - JPO [DATE] et [DATE] - Spot 3 - Draguignan (copy)" at bounding box center [600, 214] width 460 height 24
type input "Suzuki AS 83 - JPO [DATE] et [DATE] - Spot 3 - [GEOGRAPHIC_DATA]"
click at [950, 324] on div "Nom * Suzuki AS 83 - JPO [DATE] et [DATE] - Spot 3 - Draguignan 196 Annonceur *…" at bounding box center [597, 266] width 955 height 157
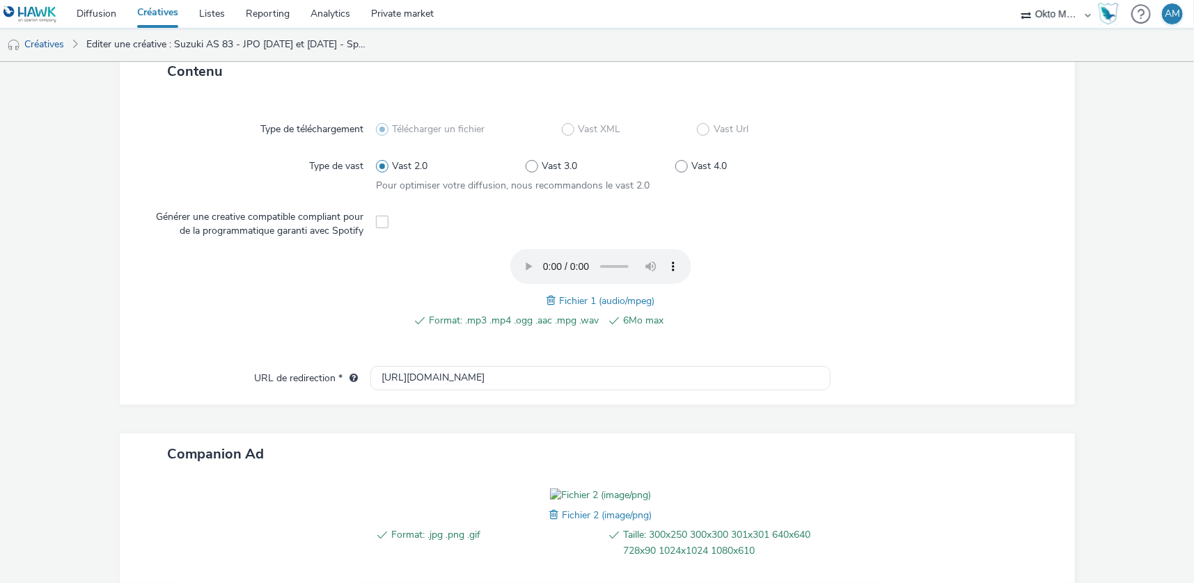
scroll to position [469, 0]
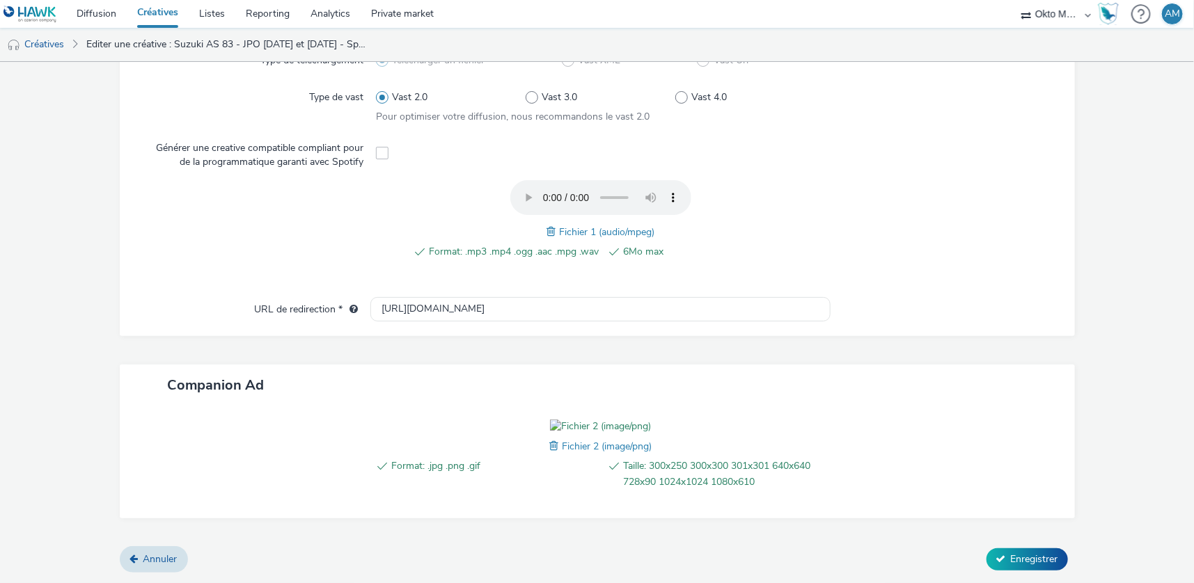
click at [547, 224] on span at bounding box center [553, 231] width 13 height 15
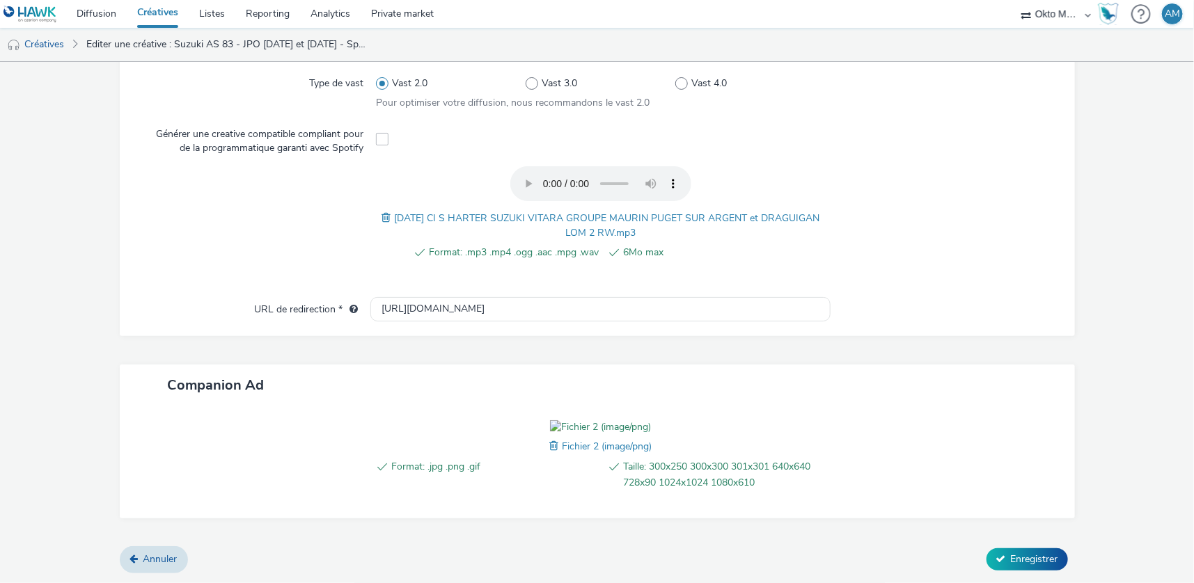
scroll to position [484, 0]
click at [998, 560] on button "Enregistrer" at bounding box center [1027, 560] width 81 height 22
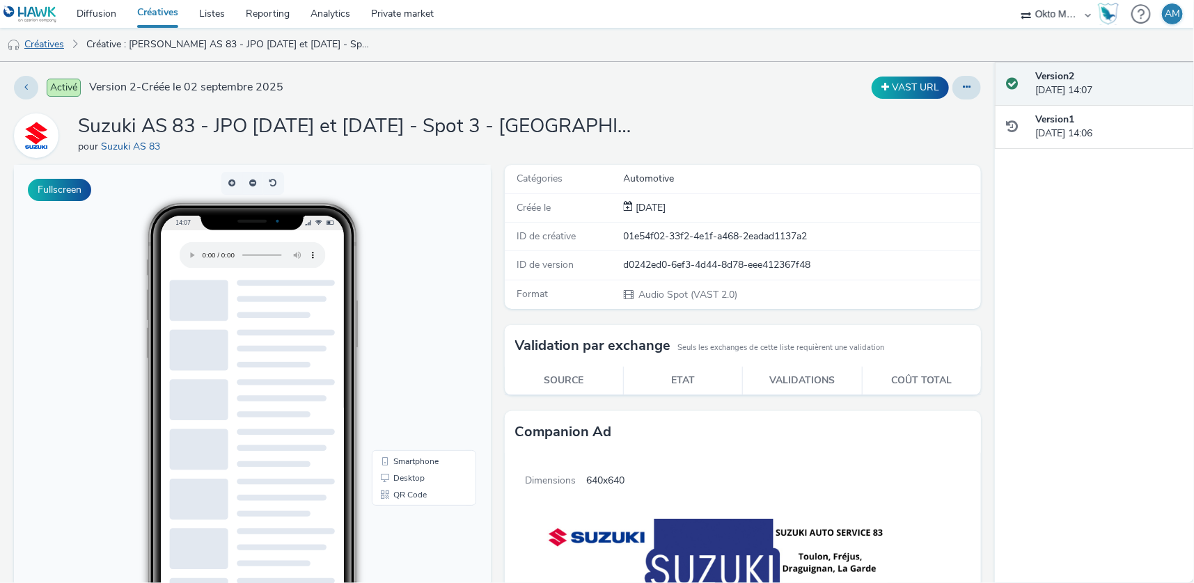
click at [36, 45] on link "Créatives" at bounding box center [35, 44] width 71 height 33
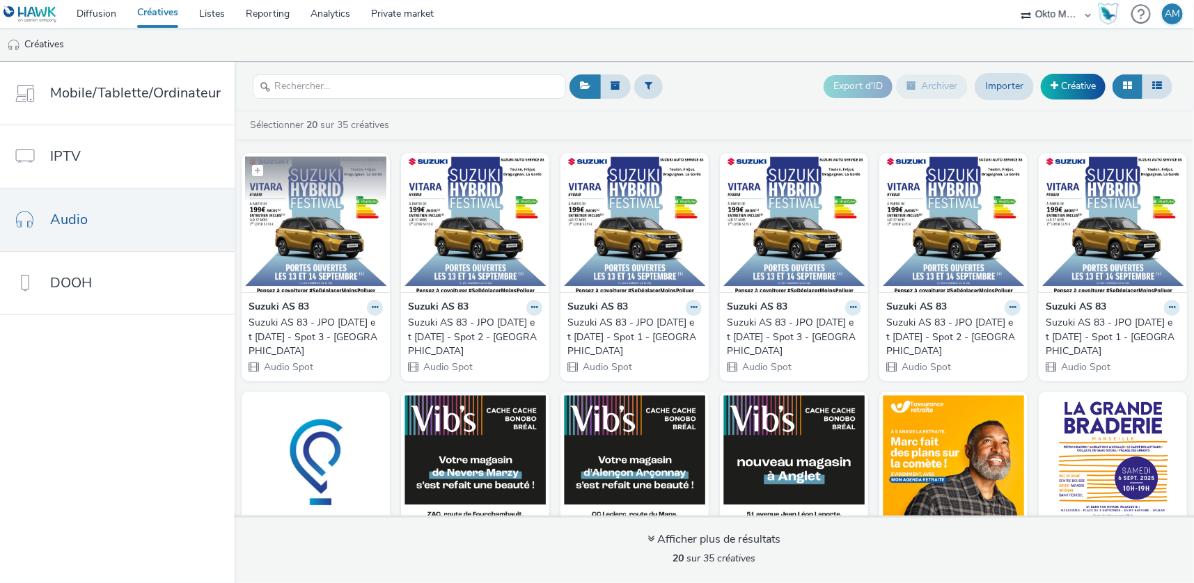
click at [367, 168] on label at bounding box center [315, 170] width 141 height 26
checkbox input "true"
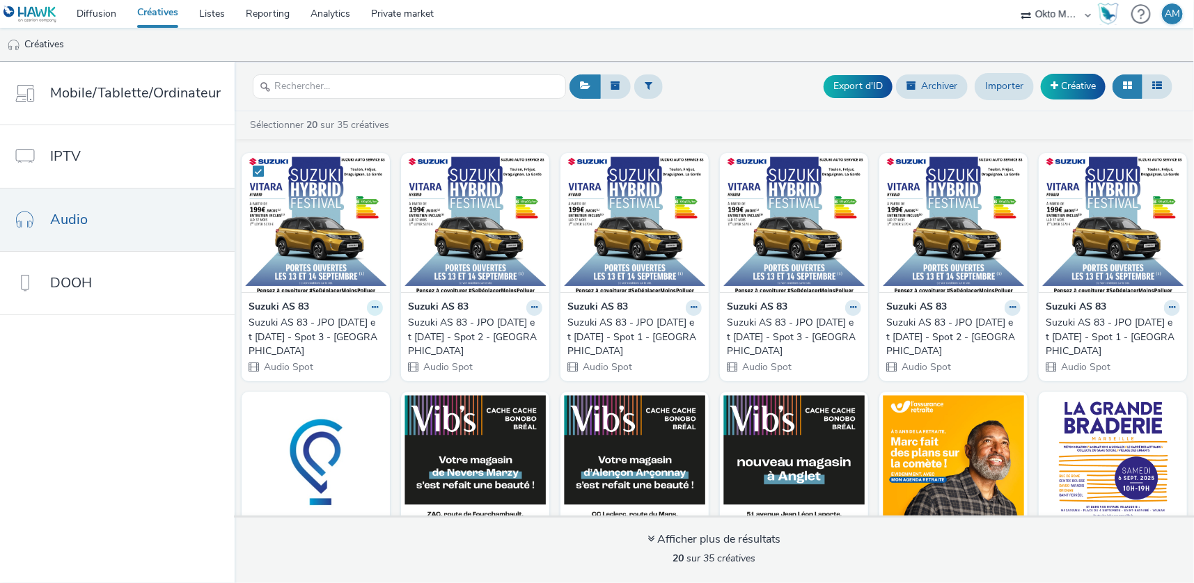
click at [372, 309] on icon at bounding box center [375, 308] width 6 height 8
click at [329, 332] on link "Modifier" at bounding box center [330, 332] width 104 height 28
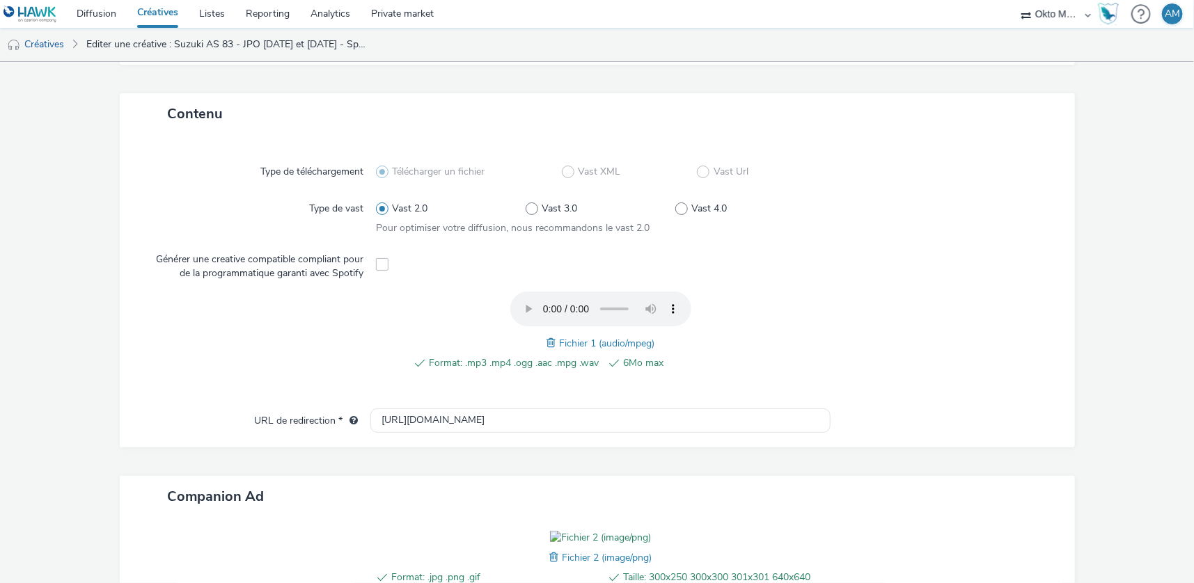
scroll to position [469, 0]
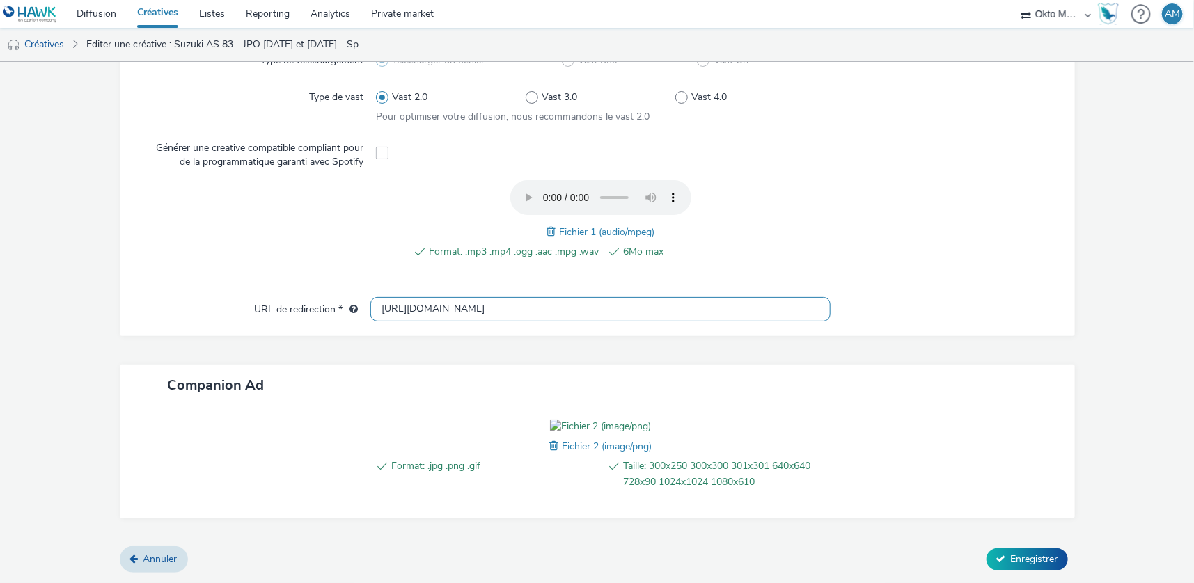
click at [574, 297] on input "[URL][DOMAIN_NAME]" at bounding box center [600, 309] width 460 height 24
drag, startPoint x: 570, startPoint y: 231, endPoint x: 321, endPoint y: 234, distance: 249.3
click at [321, 297] on div "URL de redirection * [URL][DOMAIN_NAME]" at bounding box center [597, 309] width 927 height 25
click at [1012, 558] on span "Enregistrer" at bounding box center [1034, 559] width 47 height 13
